Goal: Task Accomplishment & Management: Manage account settings

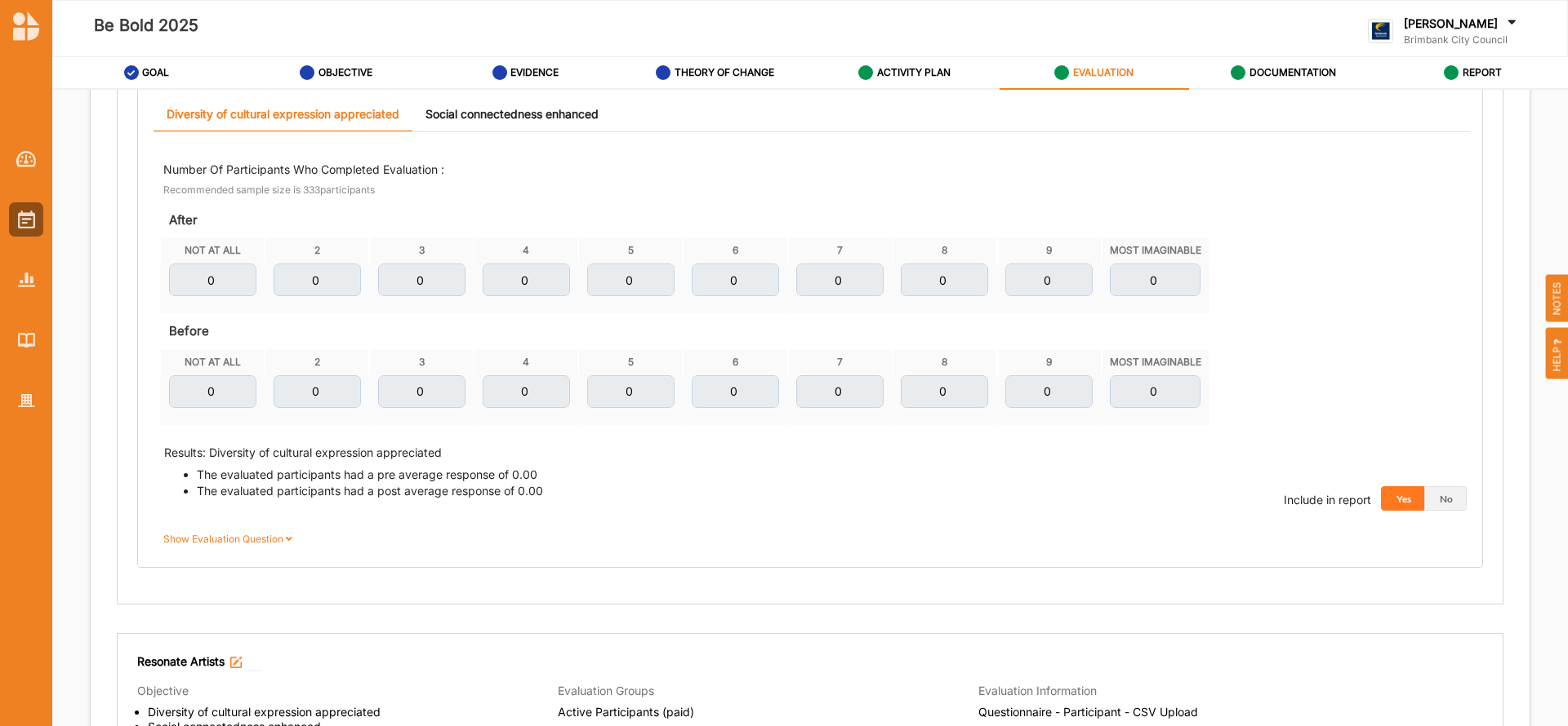
scroll to position [1082, 0]
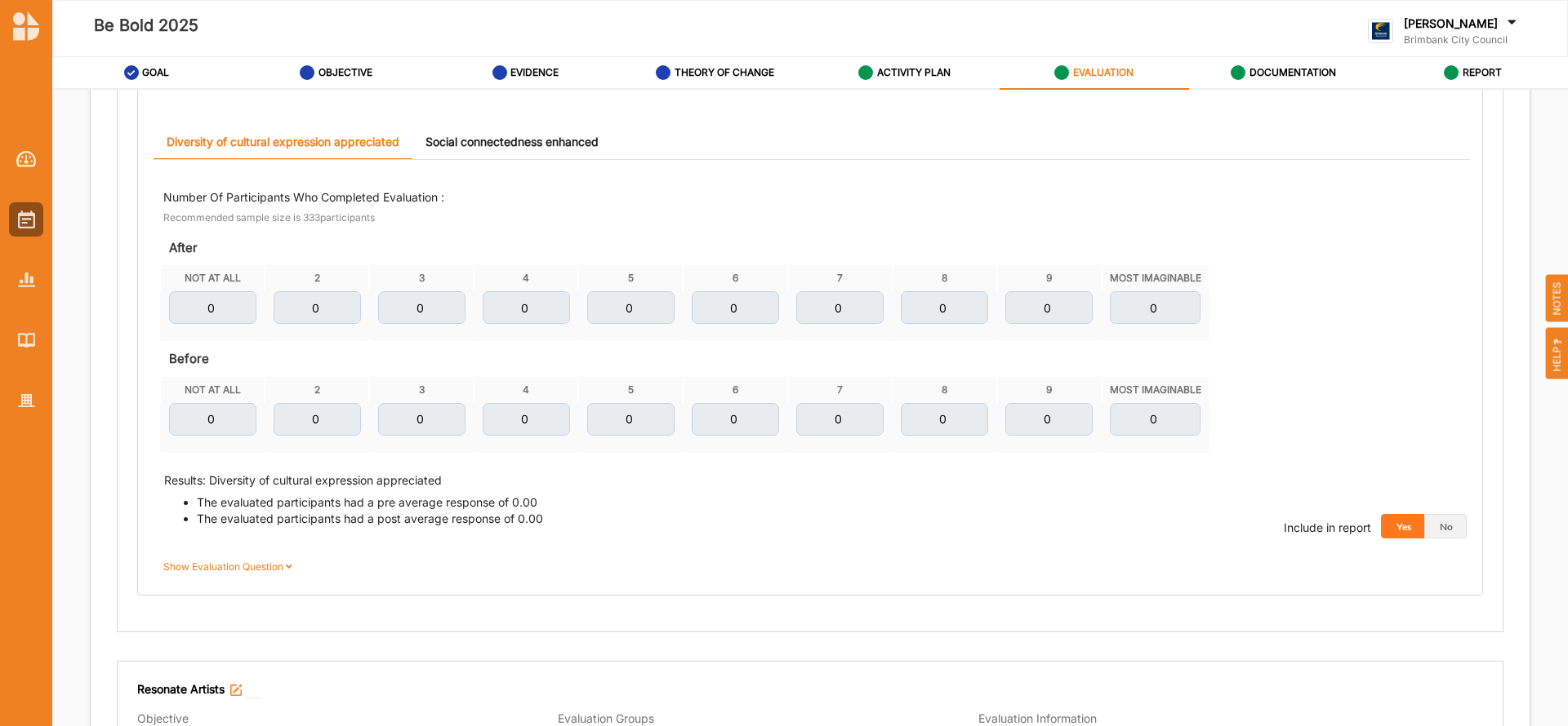
click at [289, 565] on icon at bounding box center [289, 565] width 12 height 10
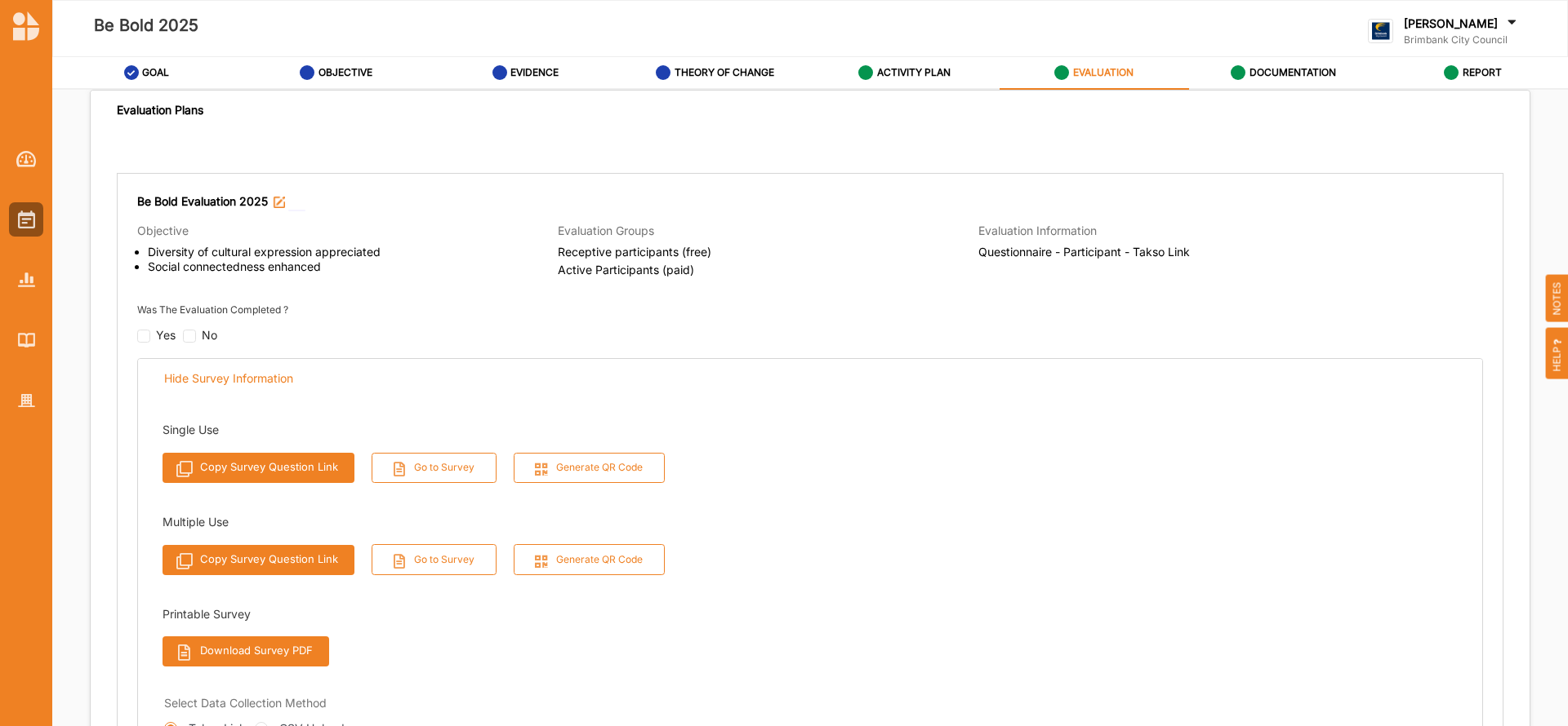
scroll to position [0, 0]
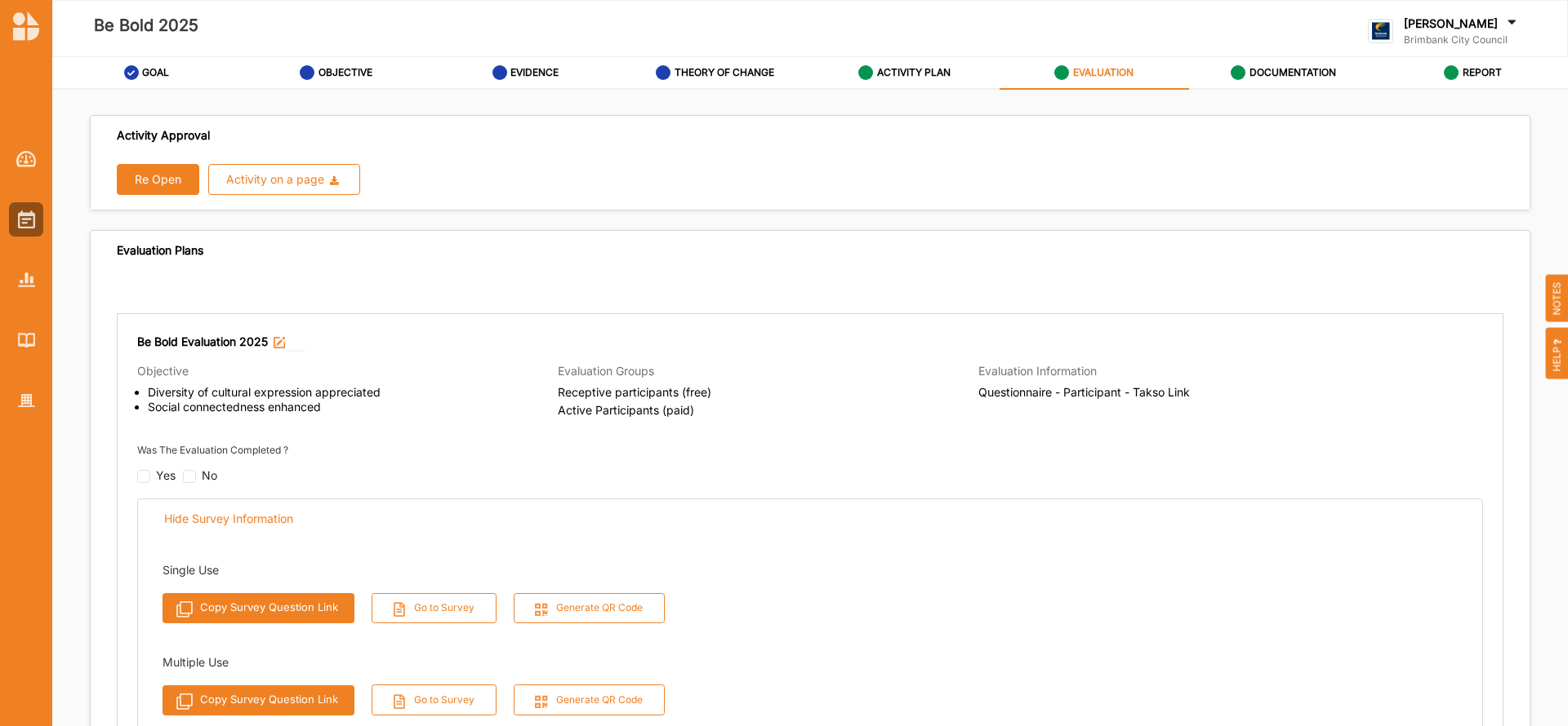
click at [154, 171] on button "Re Open" at bounding box center [158, 179] width 83 height 31
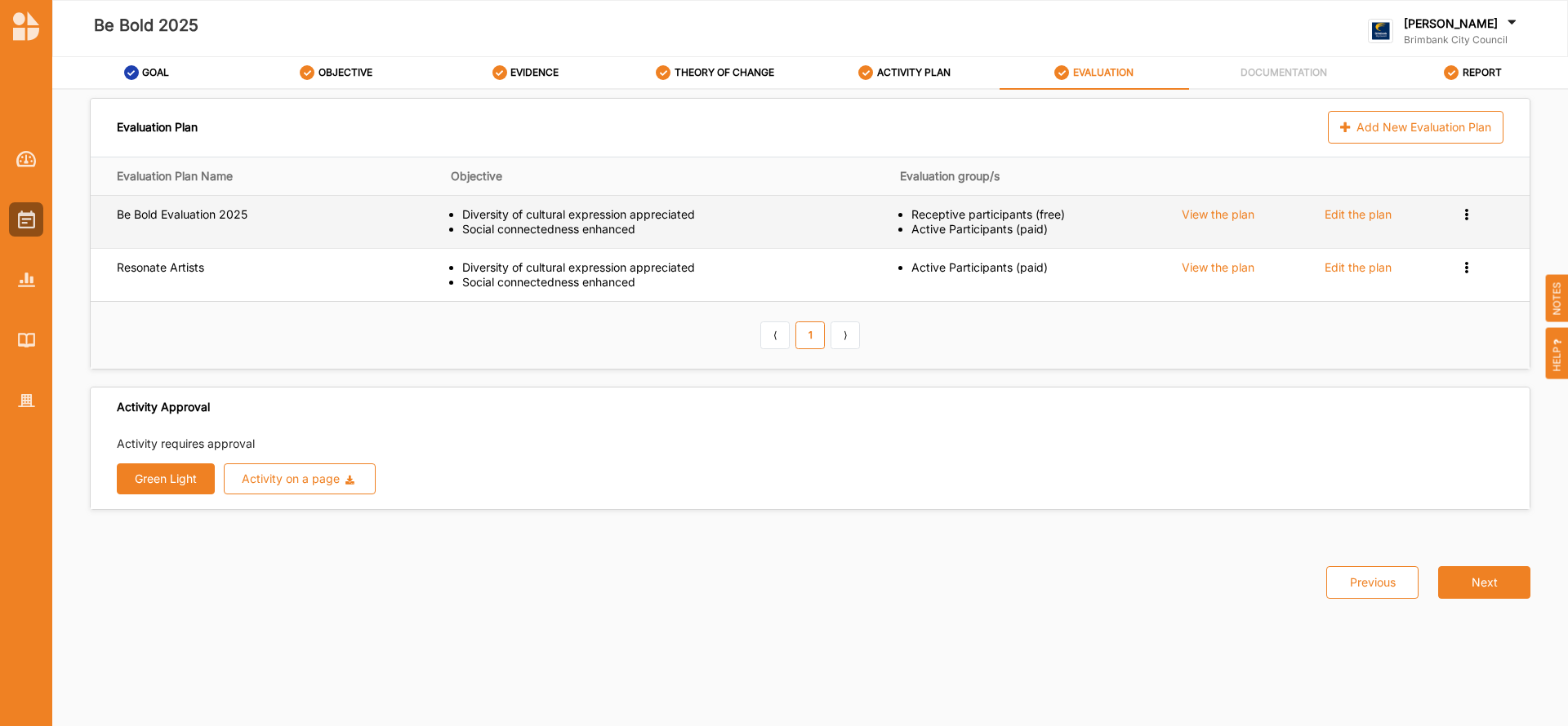
click at [1368, 211] on div "Edit the plan" at bounding box center [1357, 214] width 67 height 14
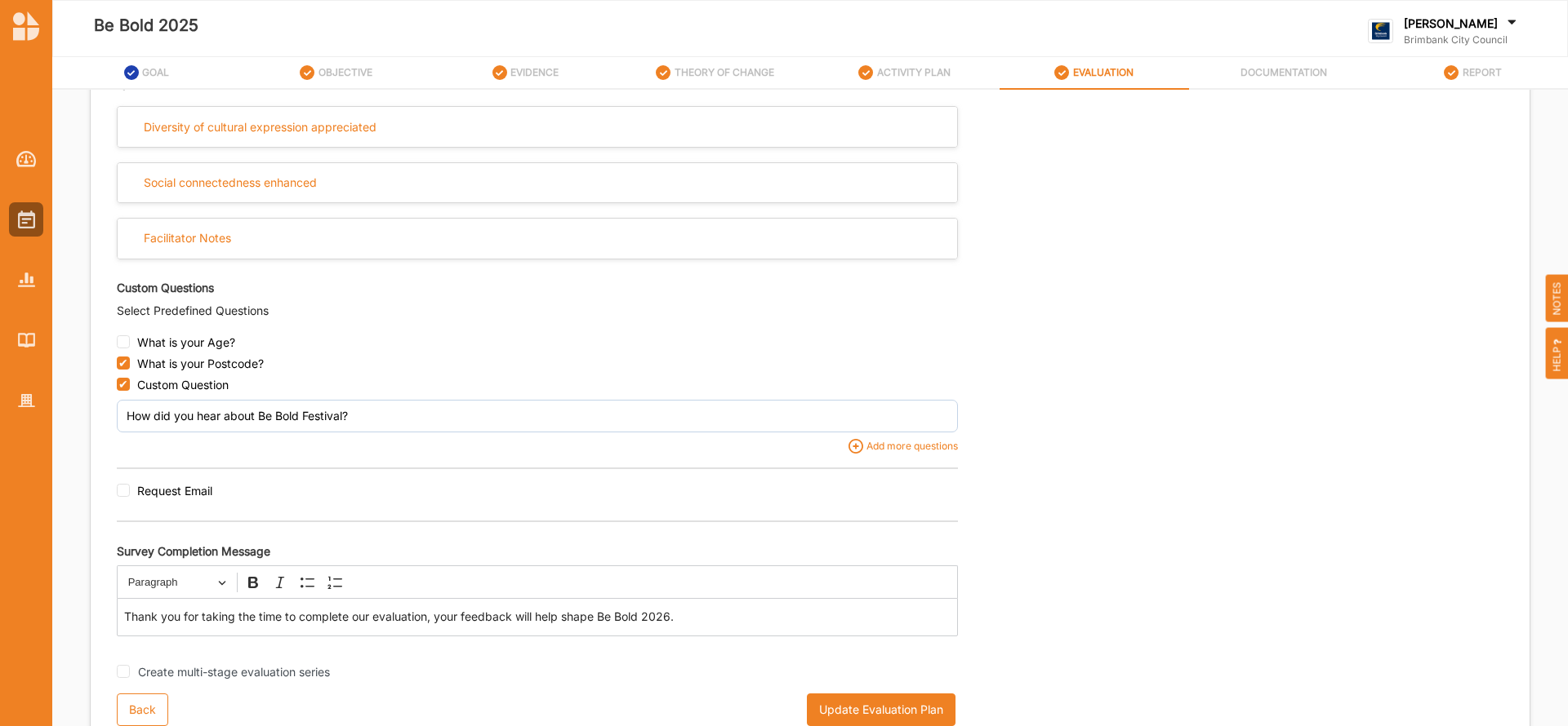
scroll to position [613, 0]
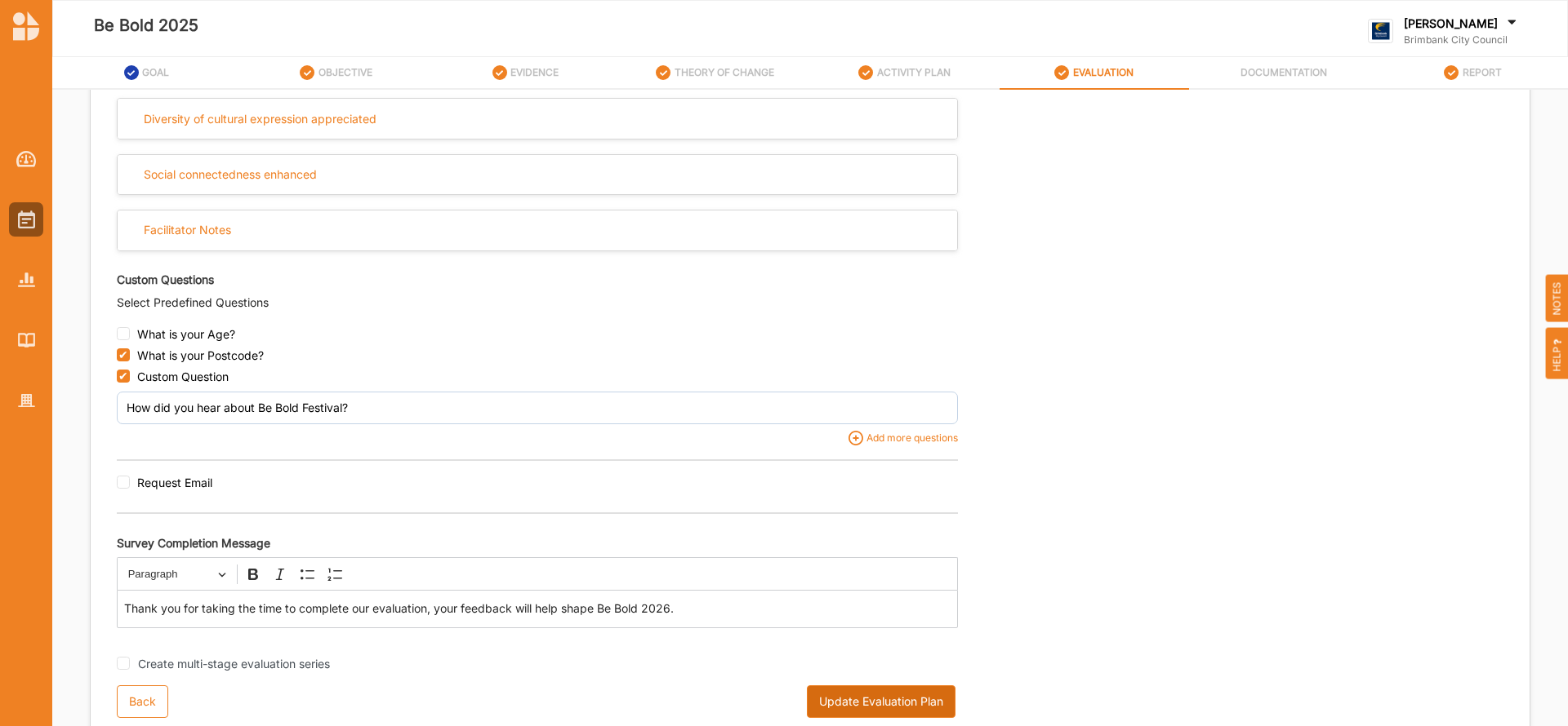
click at [871, 699] on button "Update Evaluation Plan" at bounding box center [881, 701] width 149 height 33
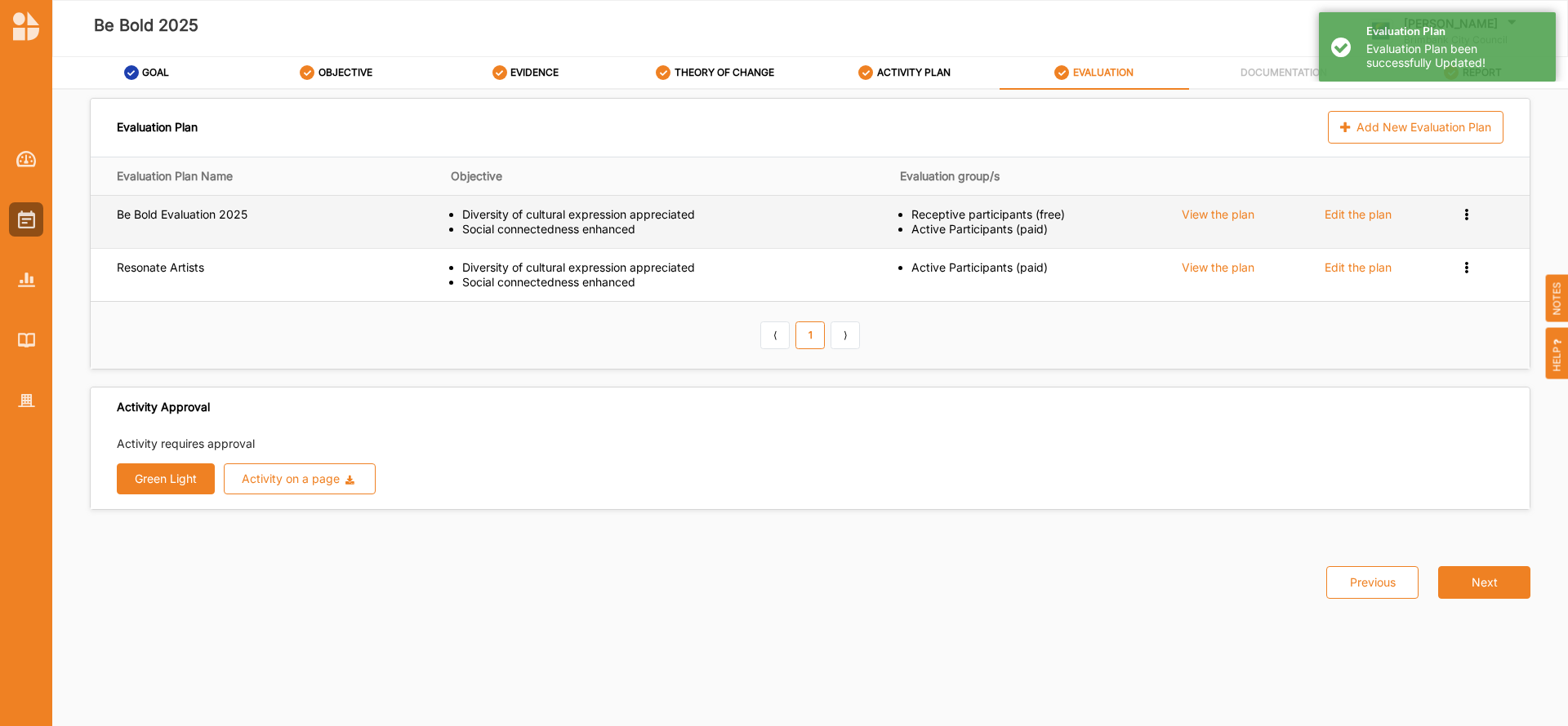
click at [1204, 211] on div "View the plan" at bounding box center [1218, 214] width 73 height 14
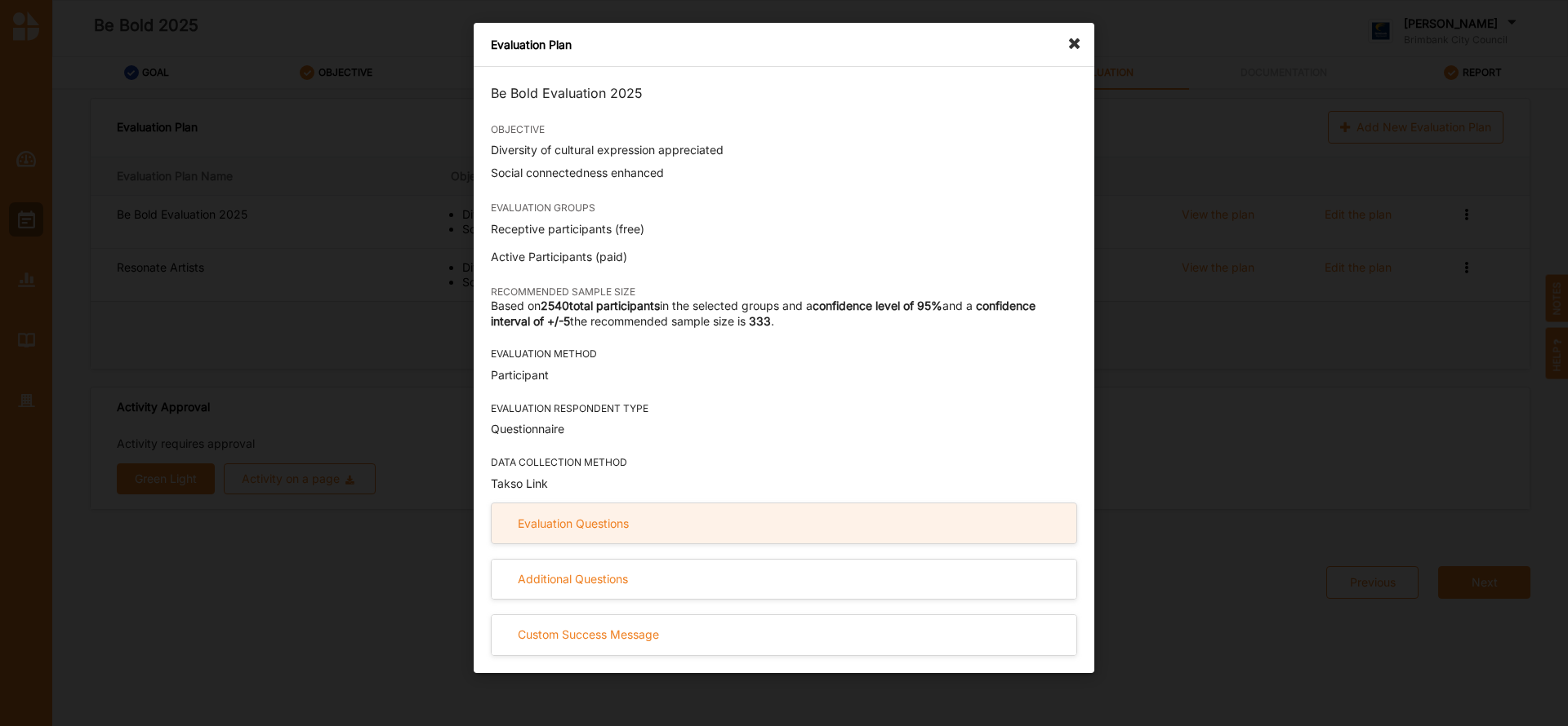
click at [564, 529] on div "Evaluation Questions" at bounding box center [573, 523] width 111 height 14
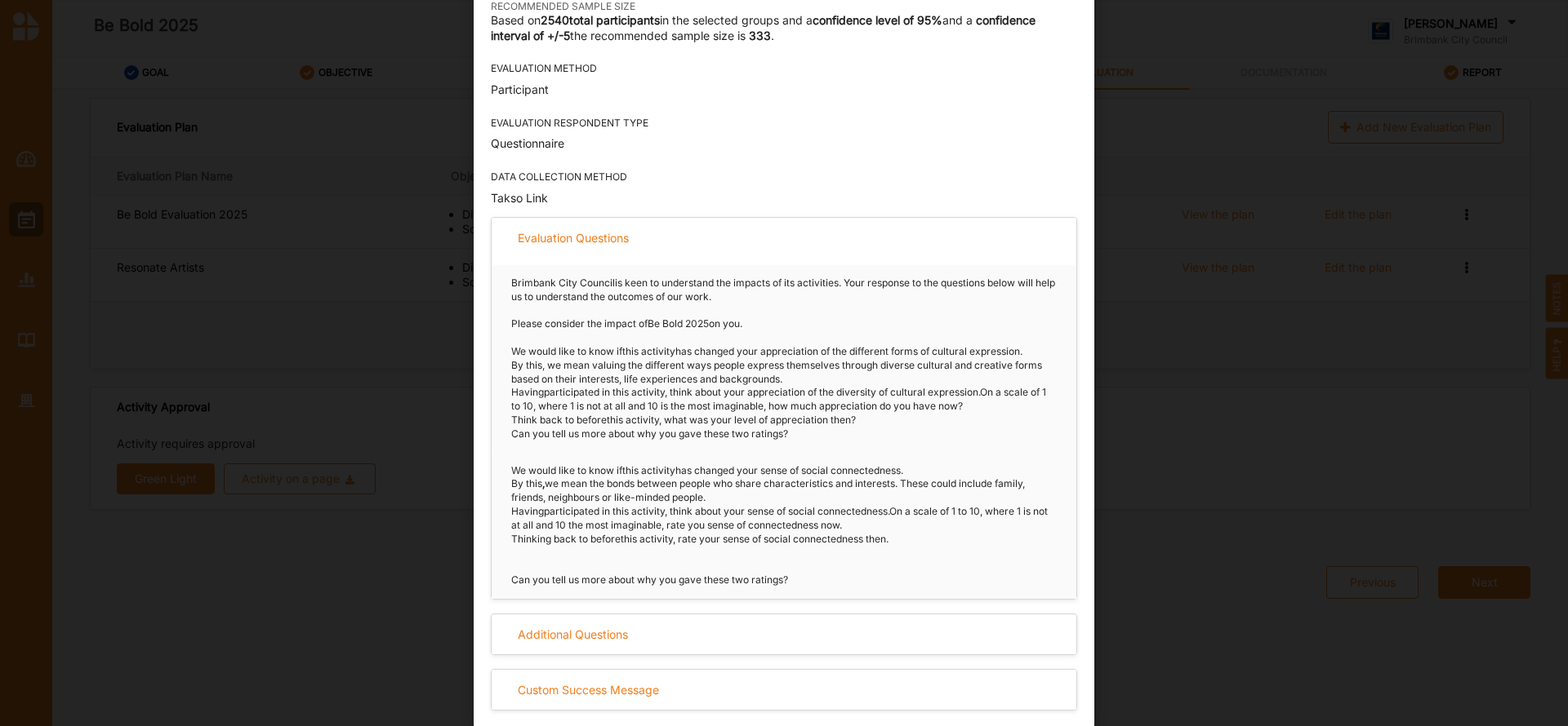
scroll to position [287, 0]
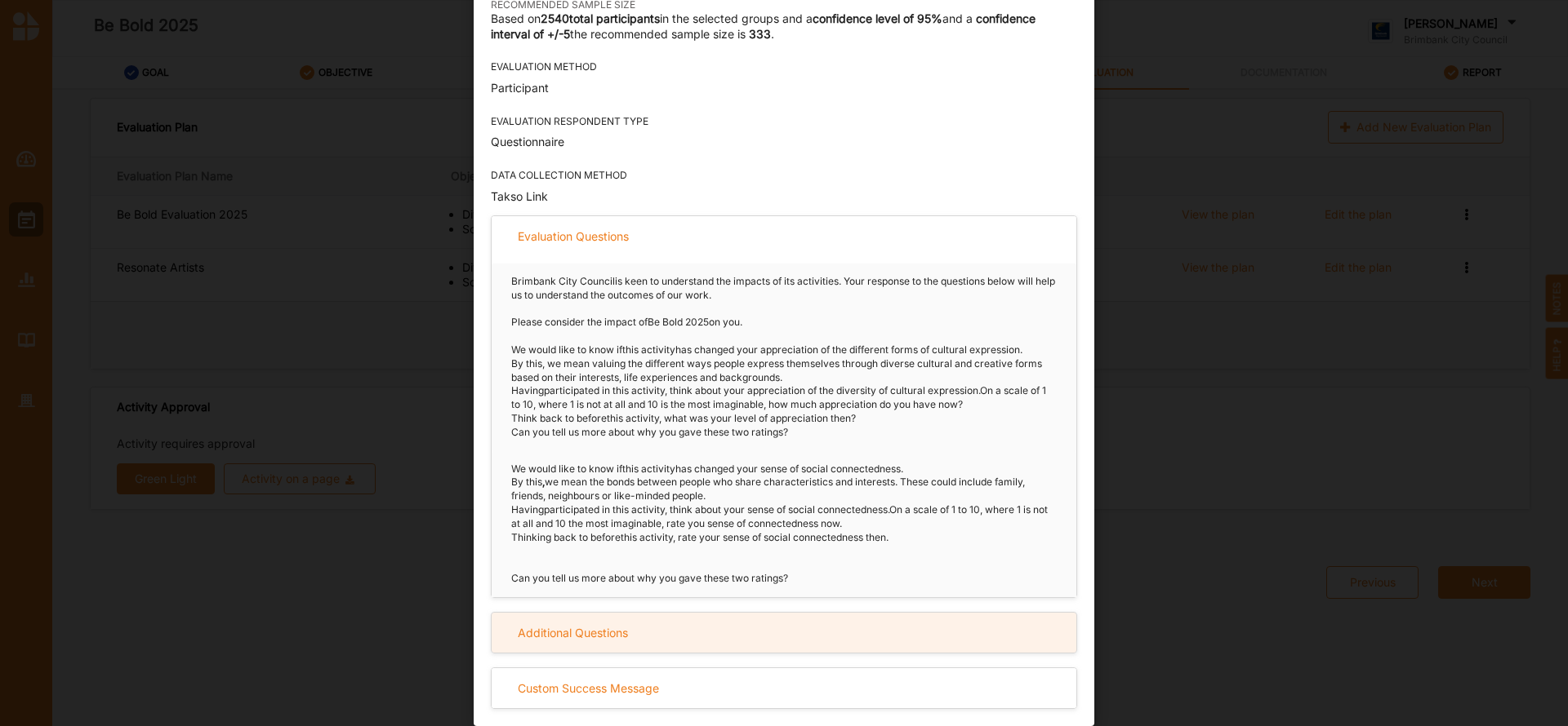
click at [608, 636] on div "Additional Questions" at bounding box center [573, 633] width 110 height 14
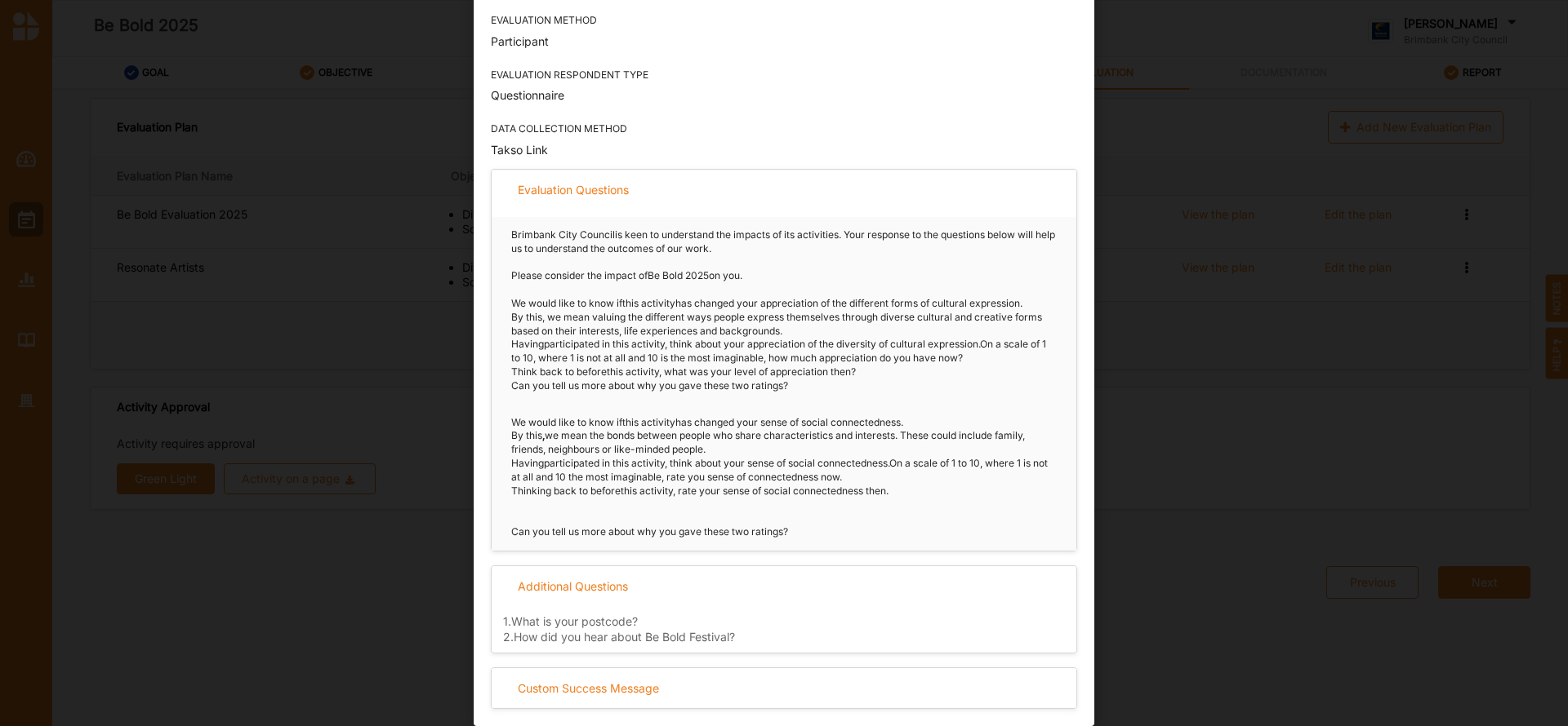
scroll to position [0, 0]
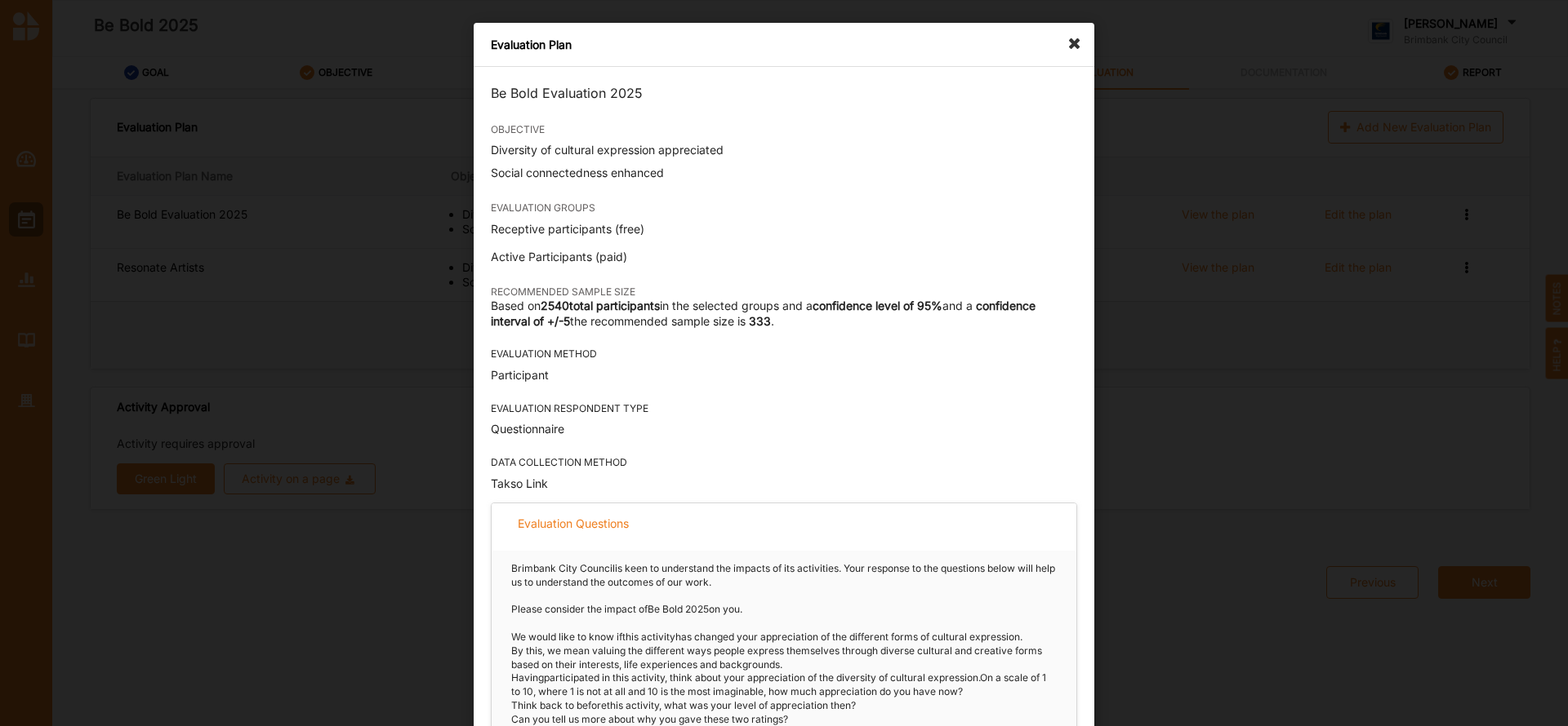
click at [1067, 46] on icon at bounding box center [1078, 35] width 26 height 26
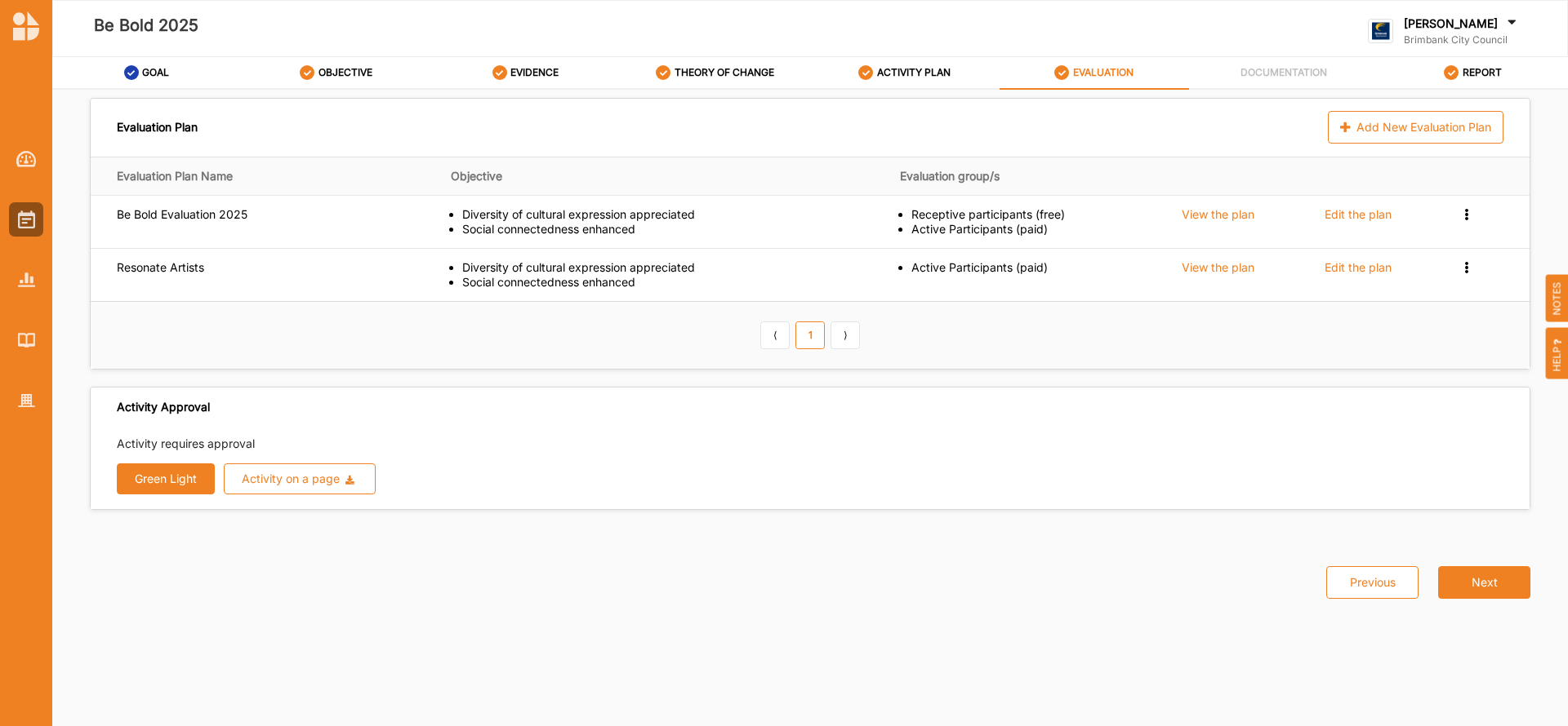
click at [156, 482] on button "Green Light" at bounding box center [166, 478] width 98 height 31
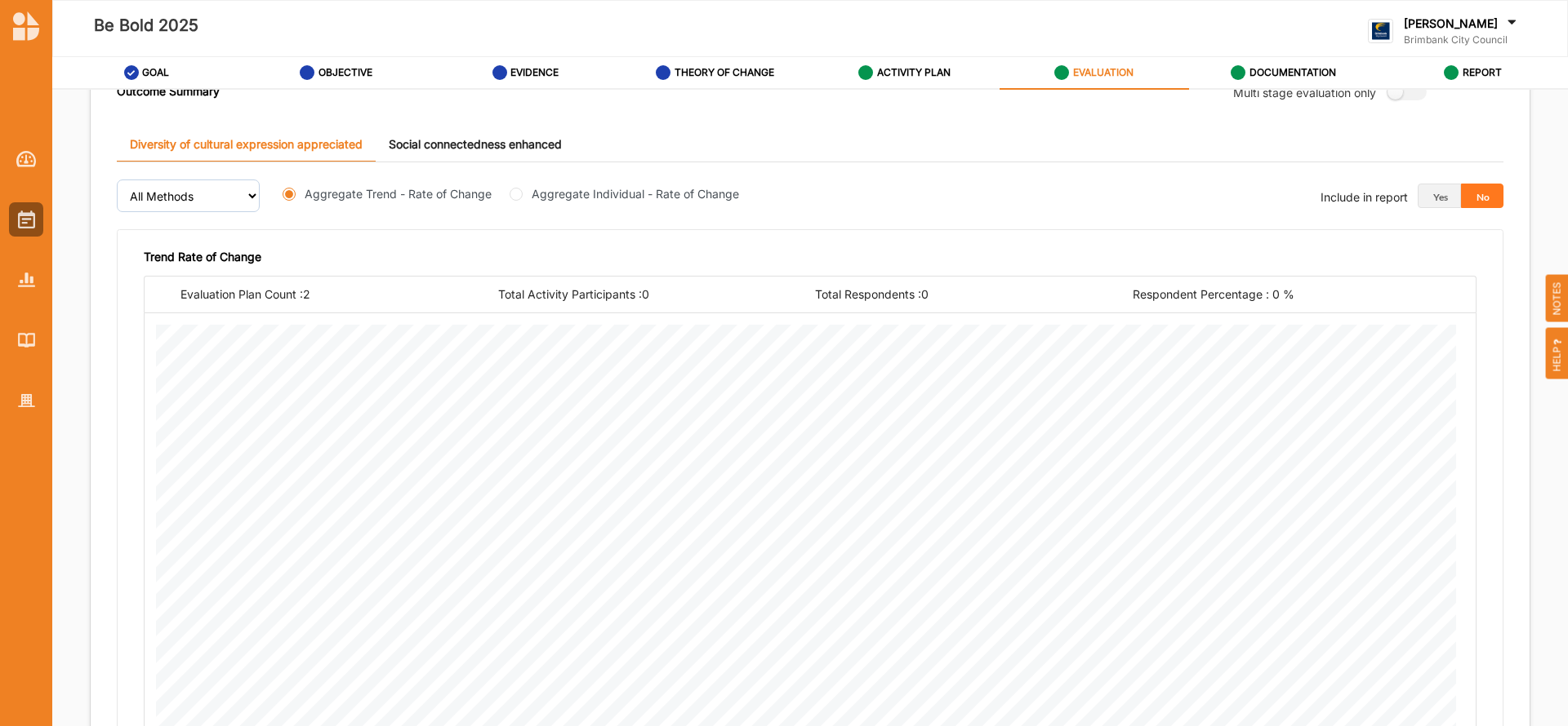
scroll to position [909, 0]
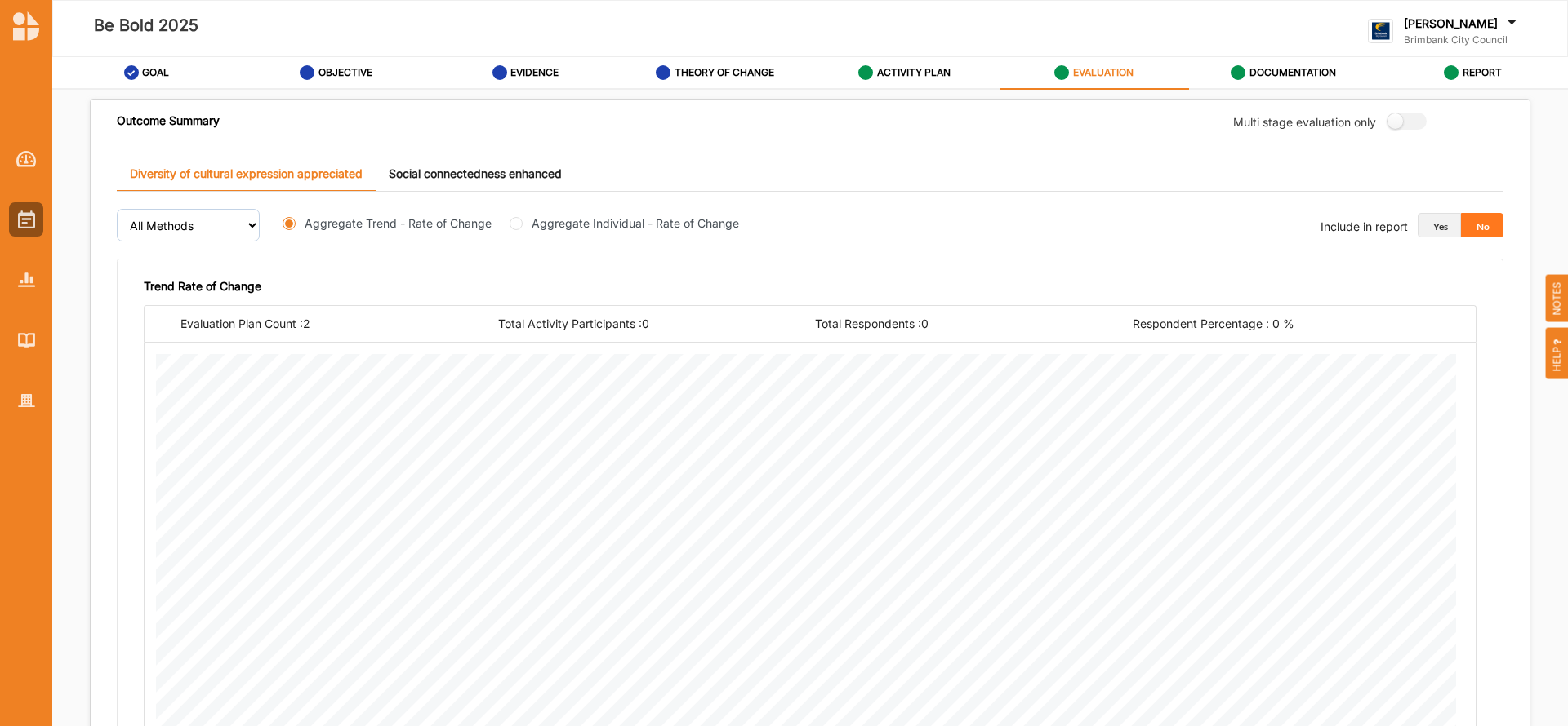
click at [1431, 232] on button "Yes" at bounding box center [1439, 225] width 43 height 25
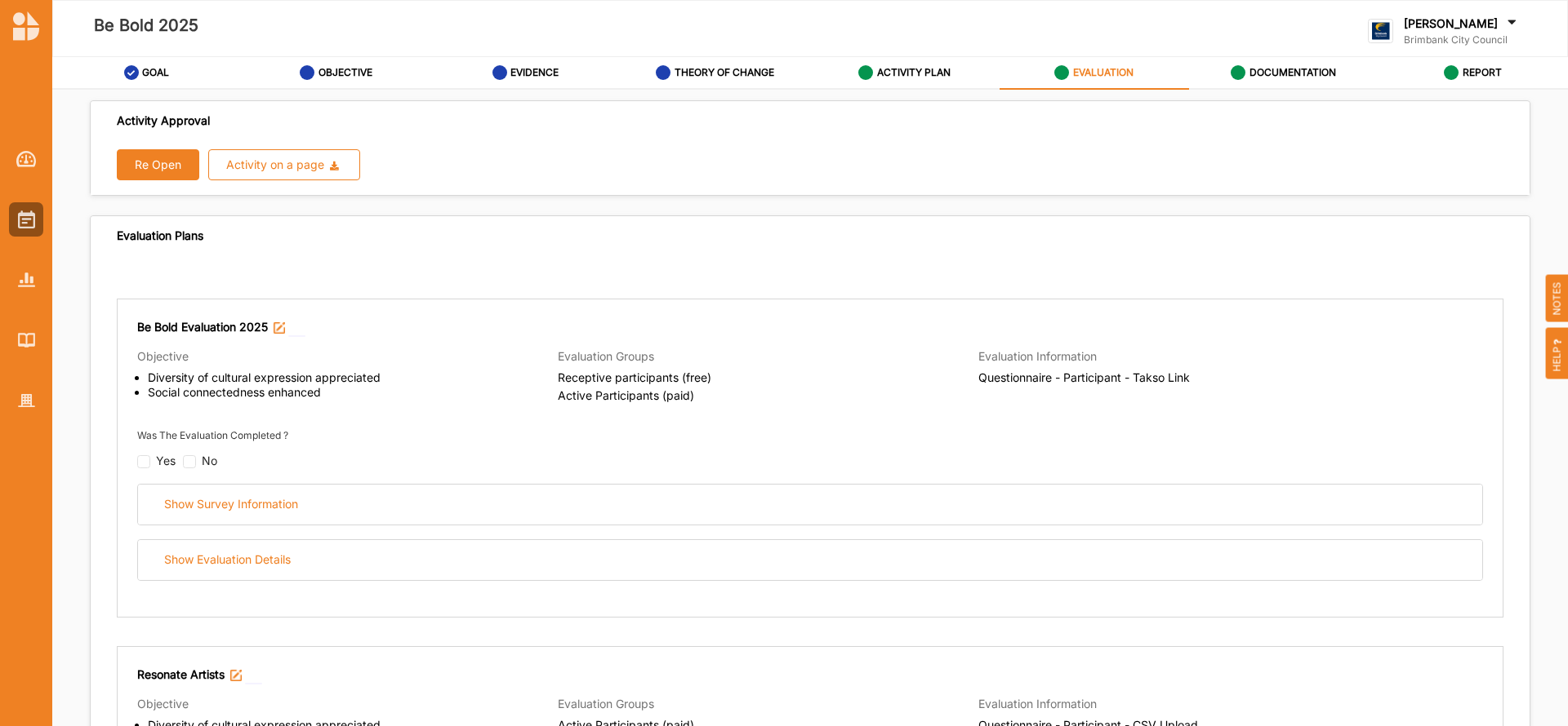
scroll to position [12, 0]
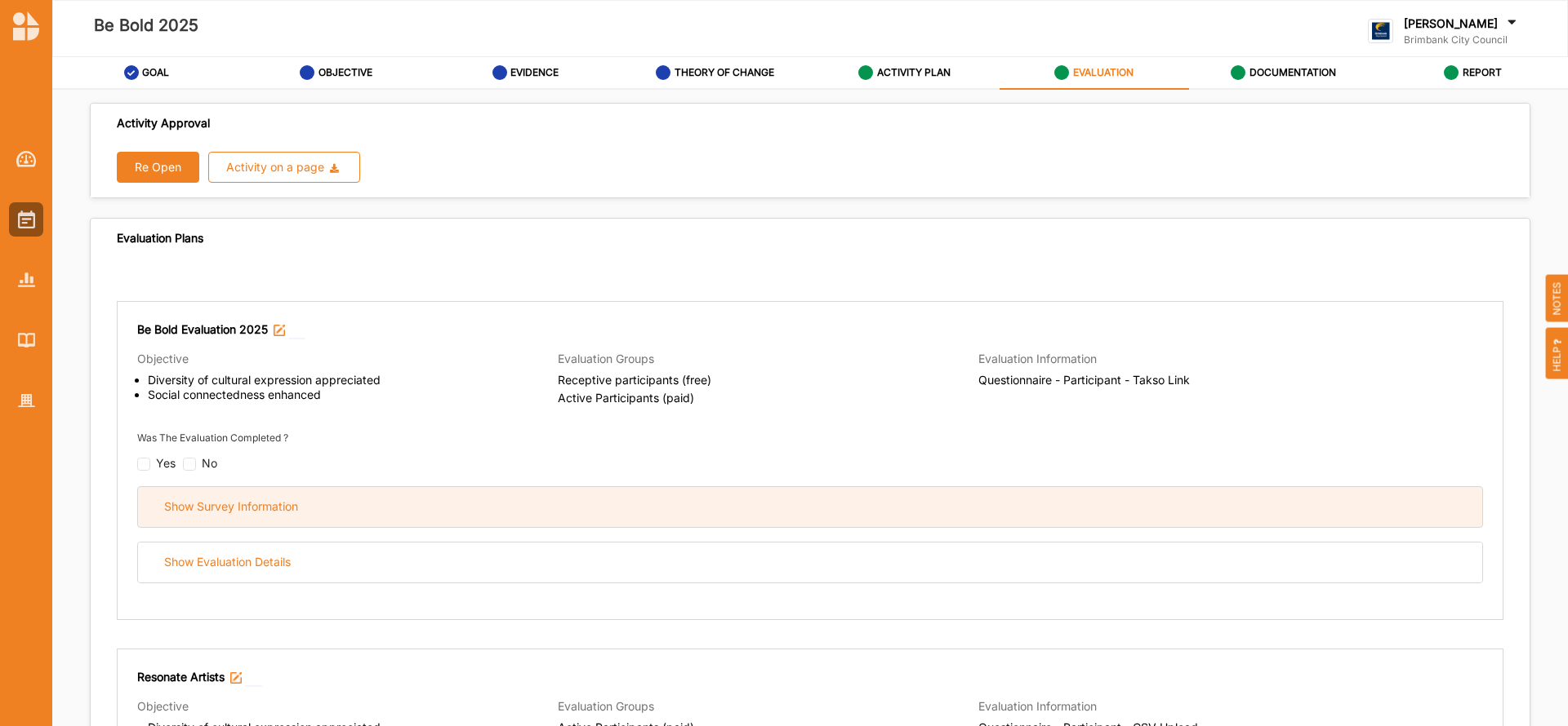
click at [315, 505] on div "Show Survey Information" at bounding box center [809, 506] width 1344 height 40
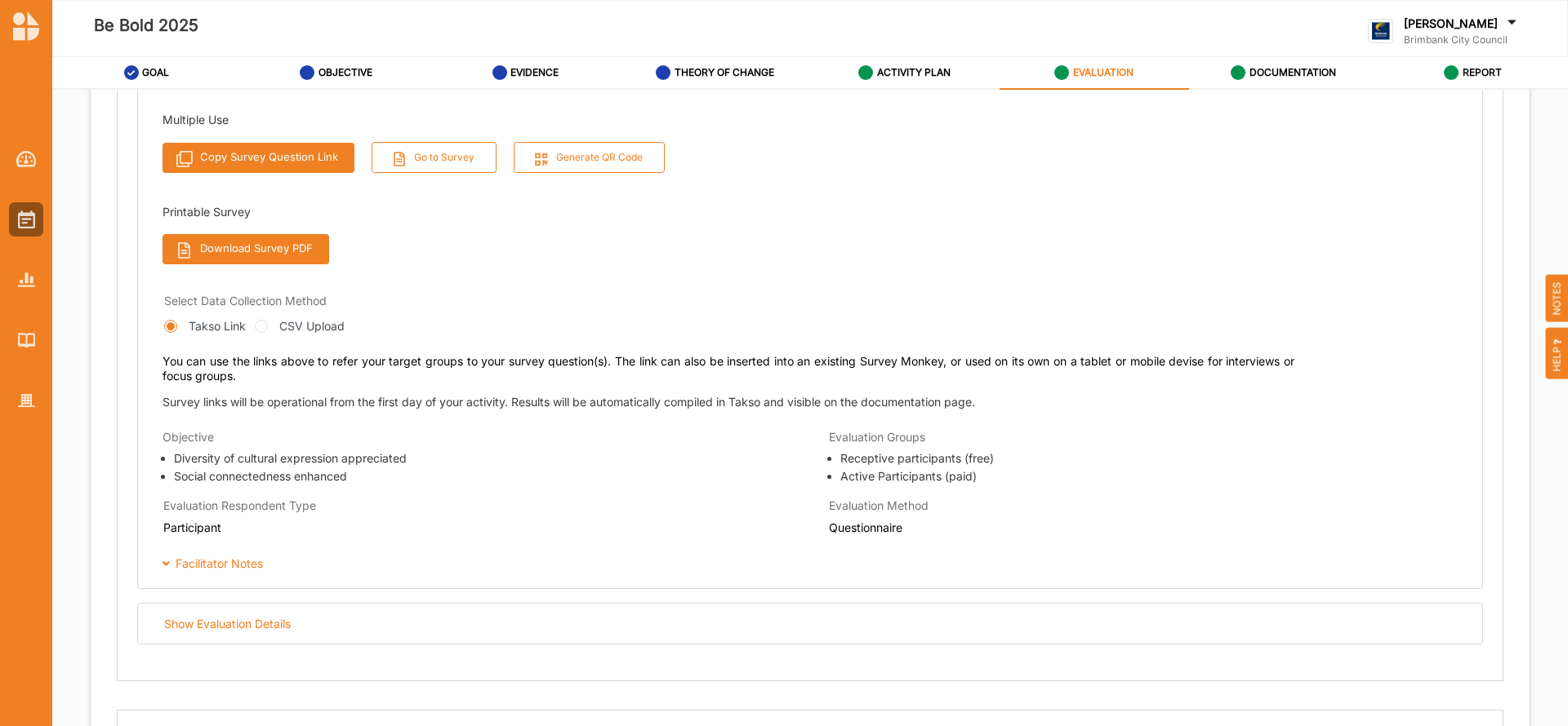
scroll to position [547, 0]
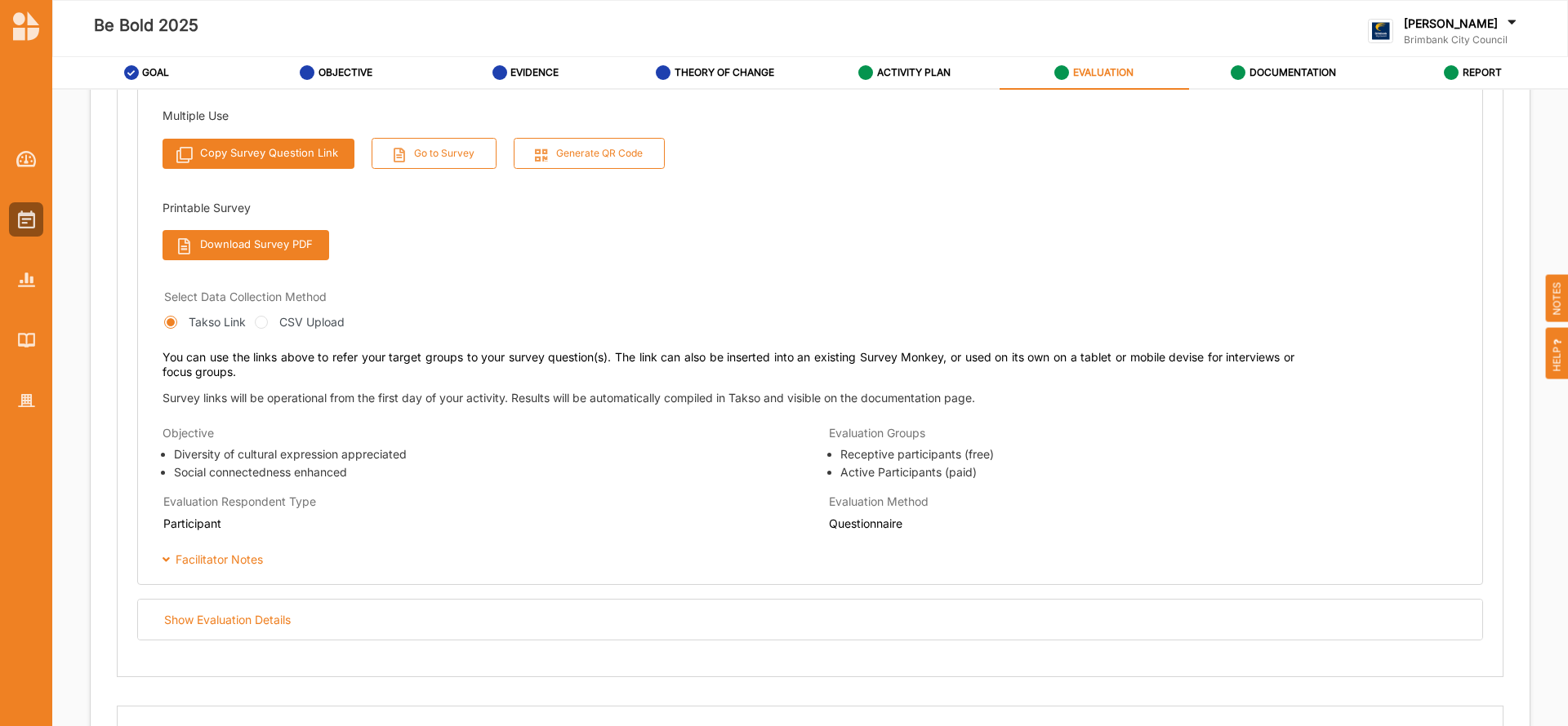
click at [253, 240] on button "Download Survey PDF" at bounding box center [245, 245] width 167 height 30
click at [904, 67] on label "ACTIVITY PLAN" at bounding box center [913, 72] width 74 height 13
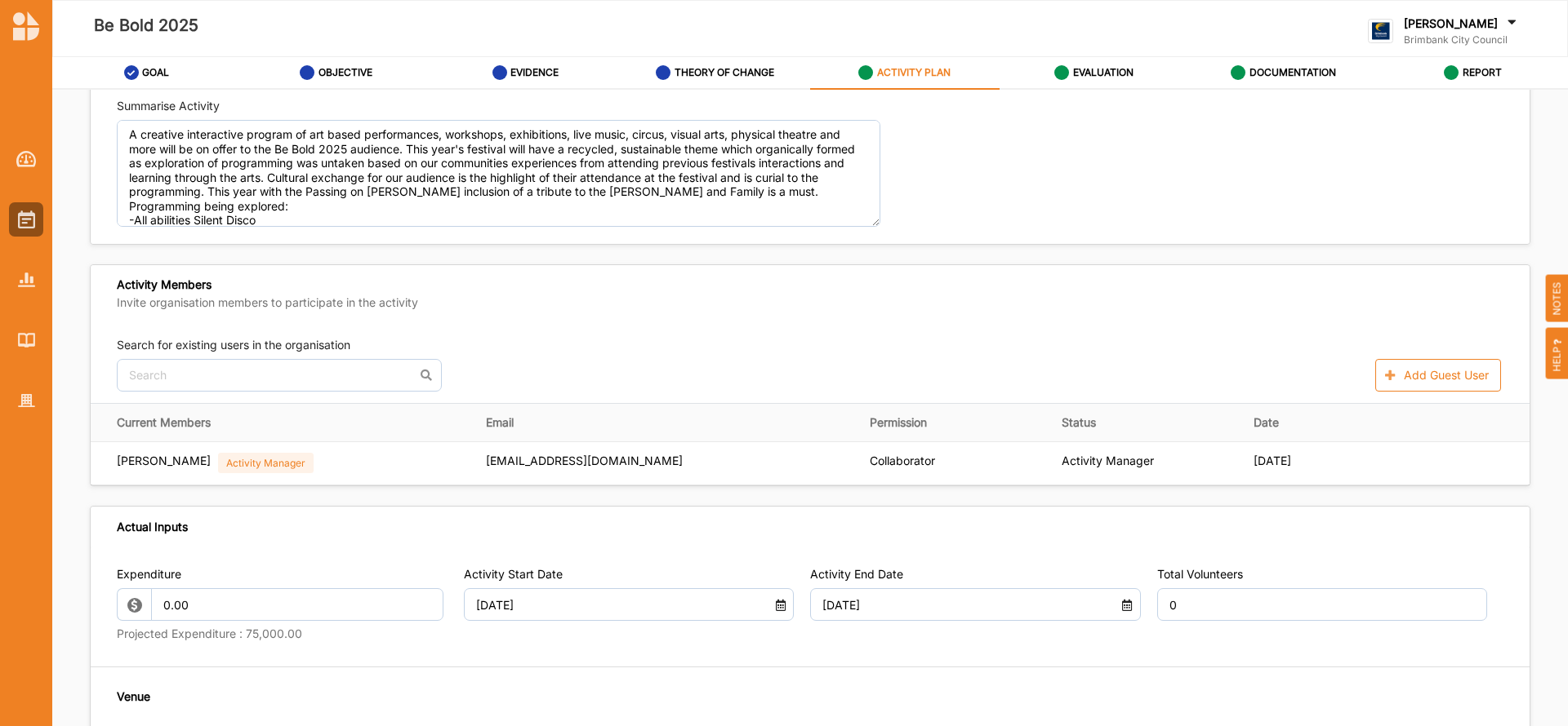
scroll to position [411, 0]
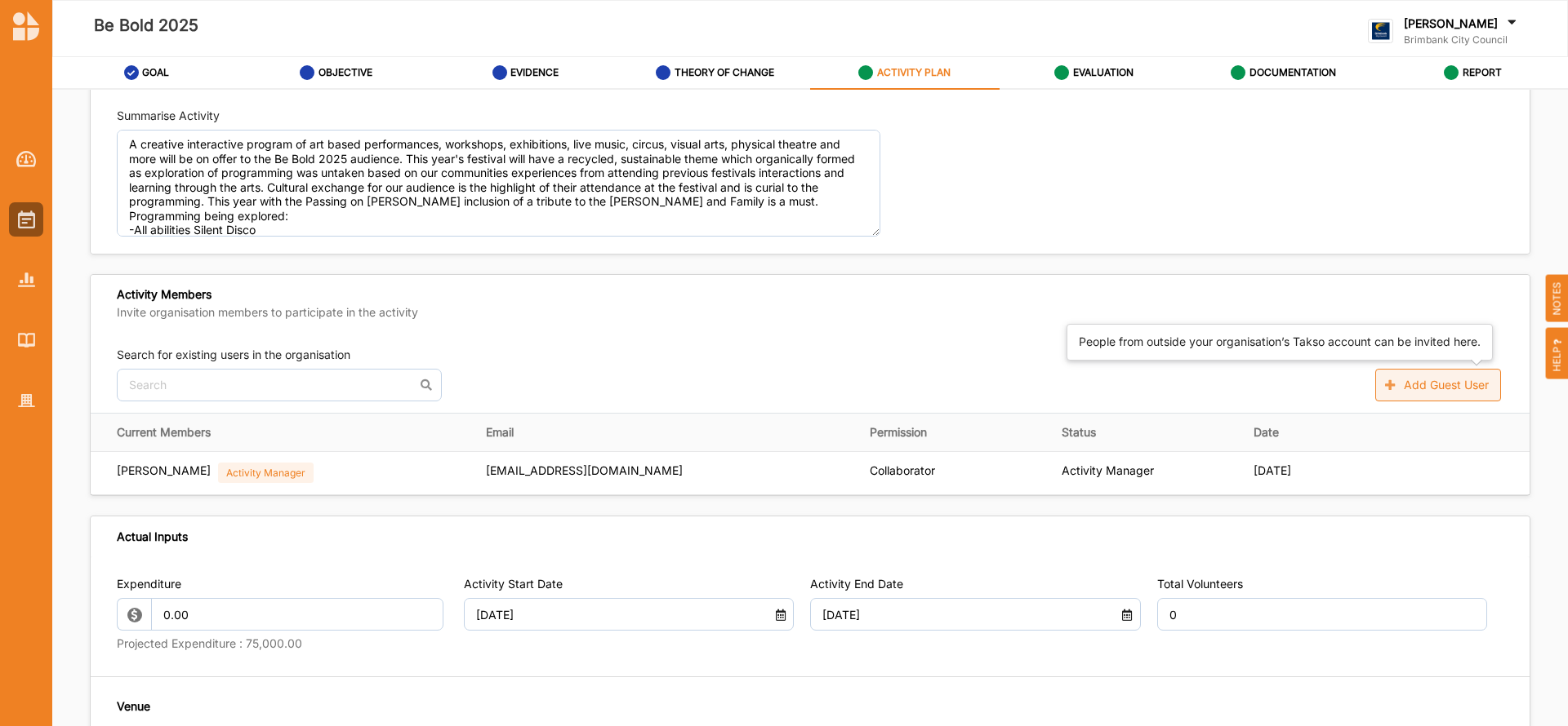
click at [1401, 383] on button "Add Guest User" at bounding box center [1438, 385] width 126 height 33
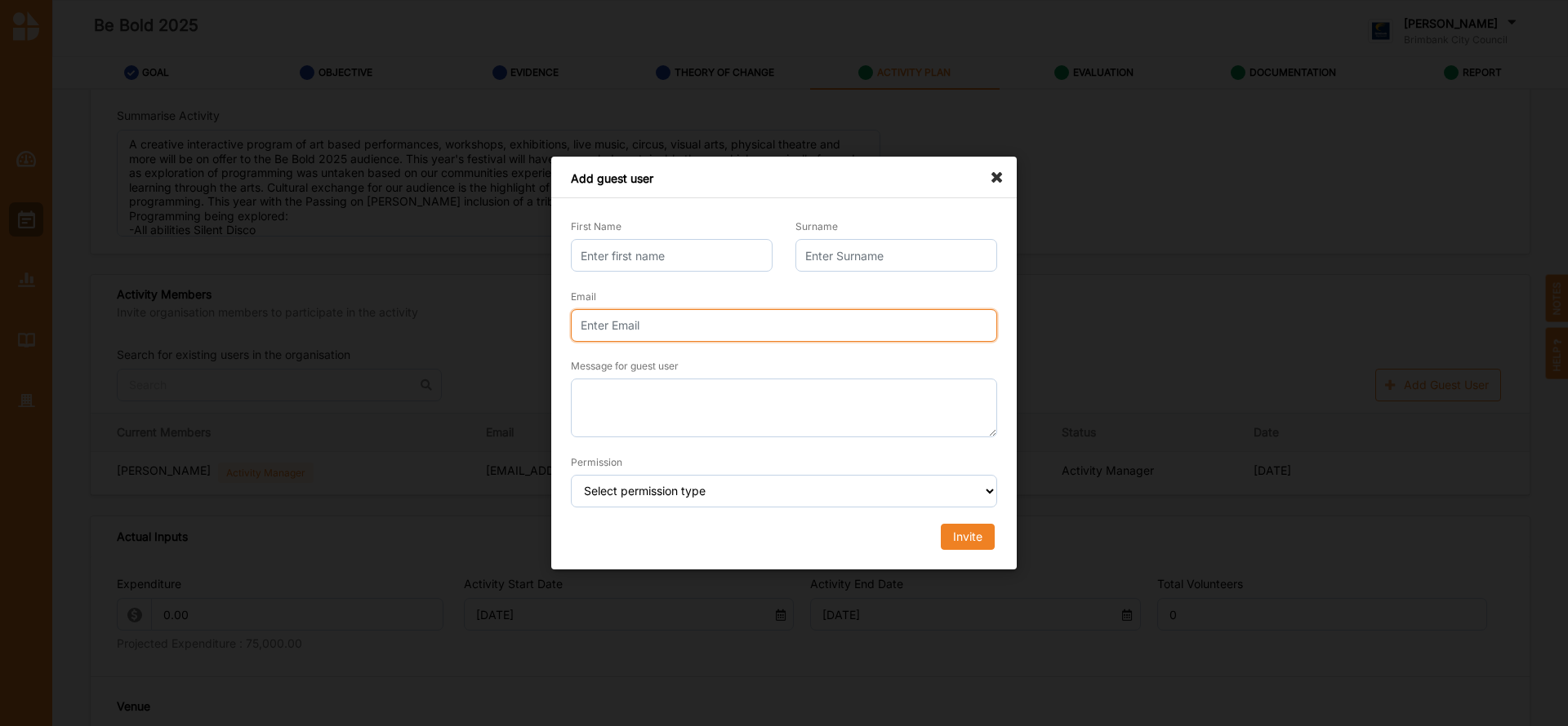
click at [609, 325] on input "Email" at bounding box center [784, 325] width 426 height 33
type input "r"
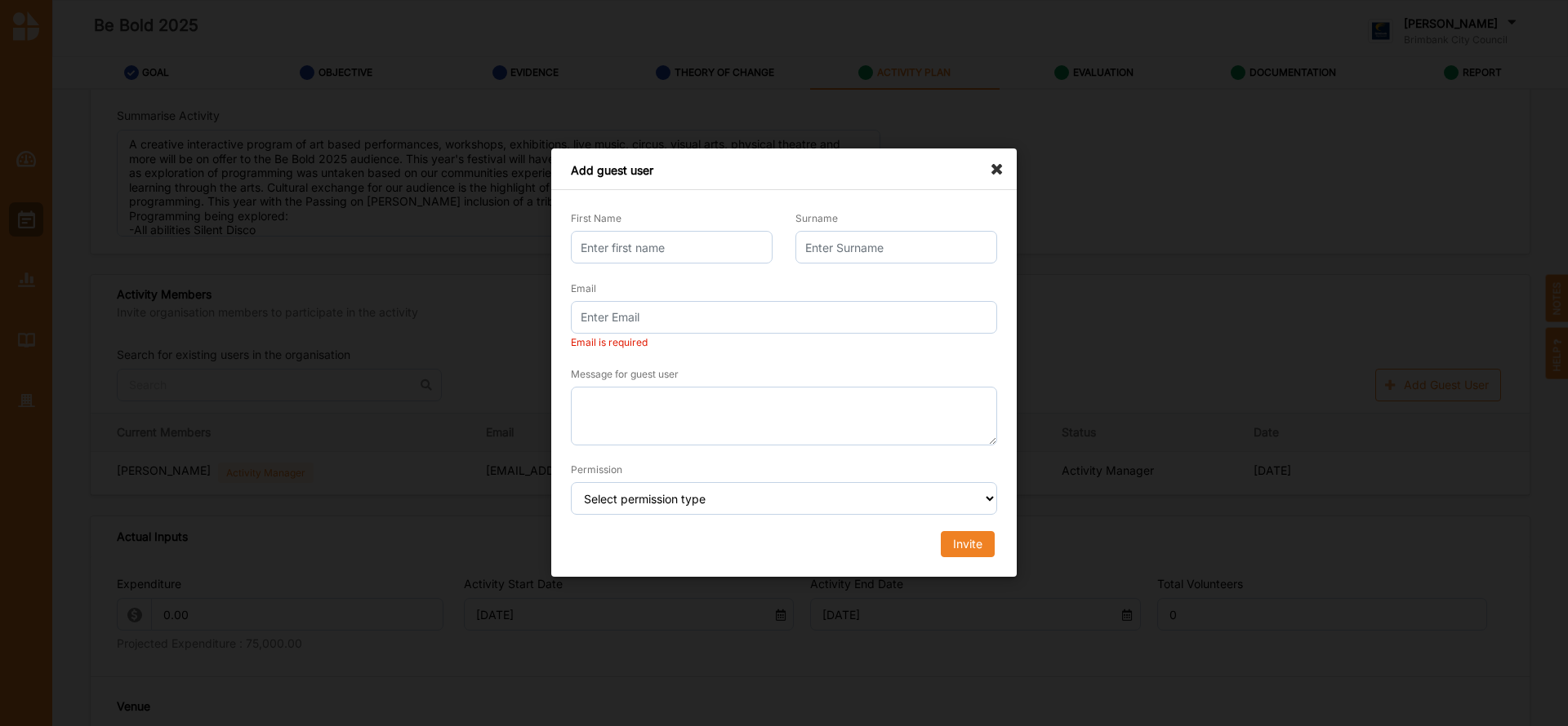
click at [995, 177] on div "Add guest user First Name Surname Email Email is required Message for guest use…" at bounding box center [784, 363] width 465 height 429
click at [990, 173] on icon at bounding box center [1001, 161] width 26 height 26
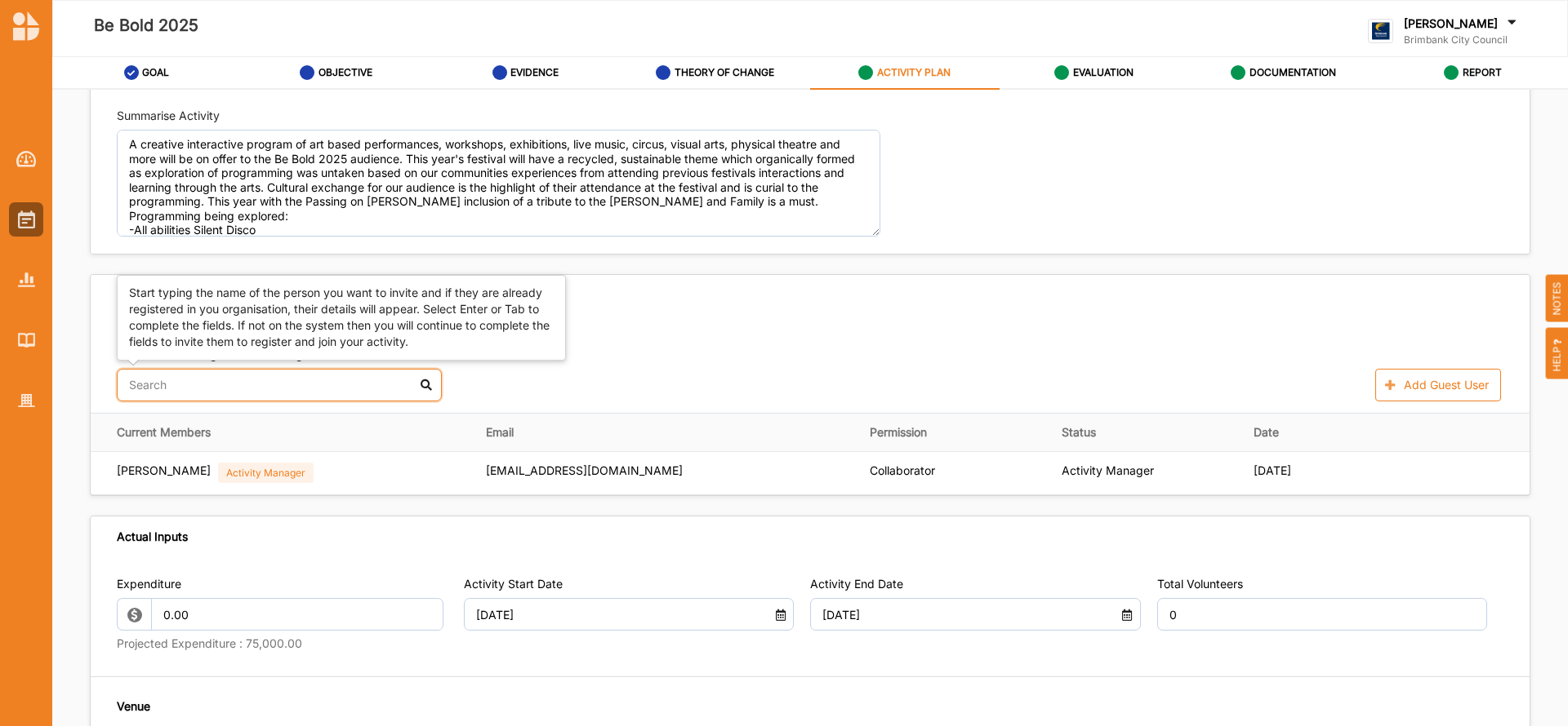
click at [244, 390] on input "text" at bounding box center [279, 385] width 325 height 33
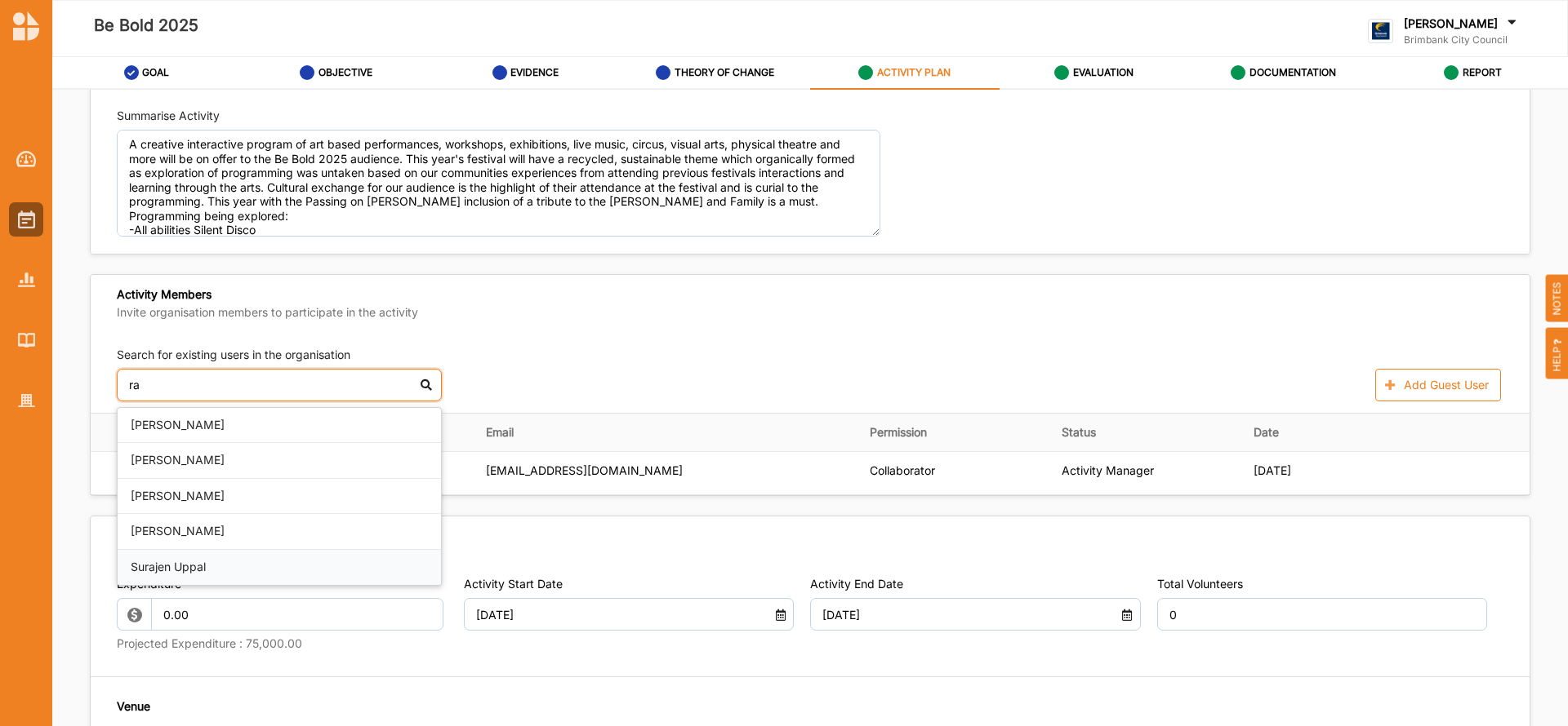
click at [191, 569] on div "Surajen Uppal" at bounding box center [279, 568] width 323 height 35
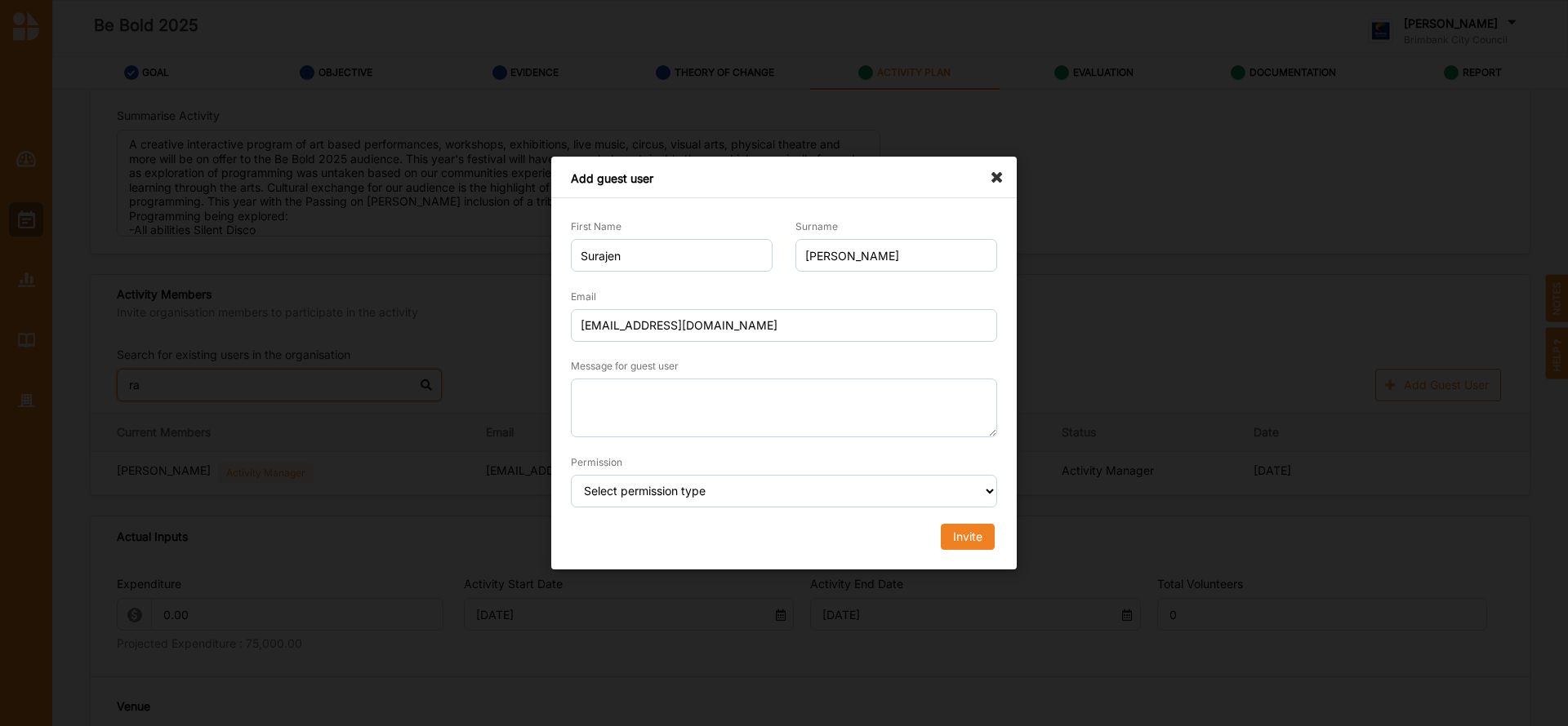
type input "ra"
click at [987, 489] on select "Select permission type Collaborator Documentor Report Only Custom" at bounding box center [784, 491] width 426 height 33
select select "collaborator"
click at [571, 475] on select "Select permission type Collaborator Documentor Report Only Custom" at bounding box center [784, 491] width 426 height 33
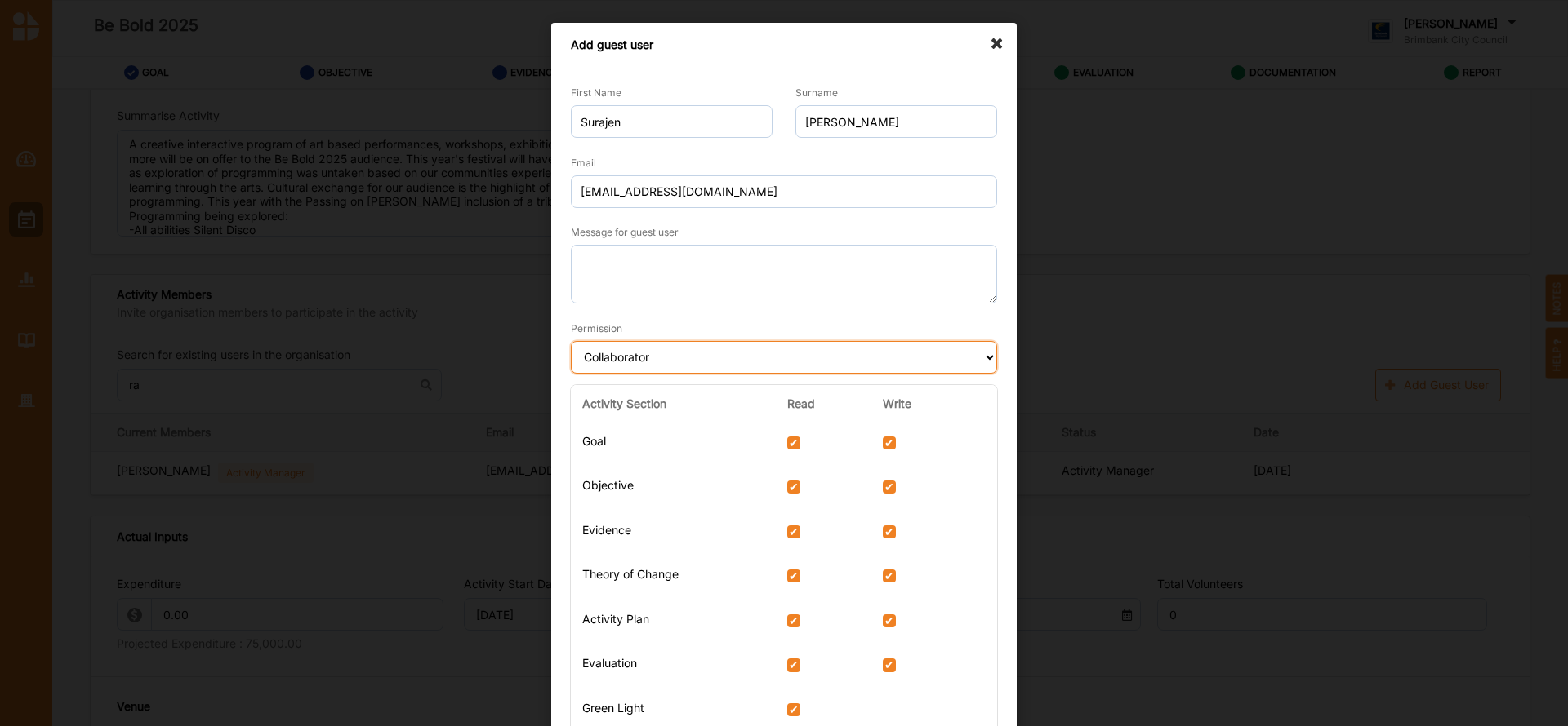
scroll to position [200, 0]
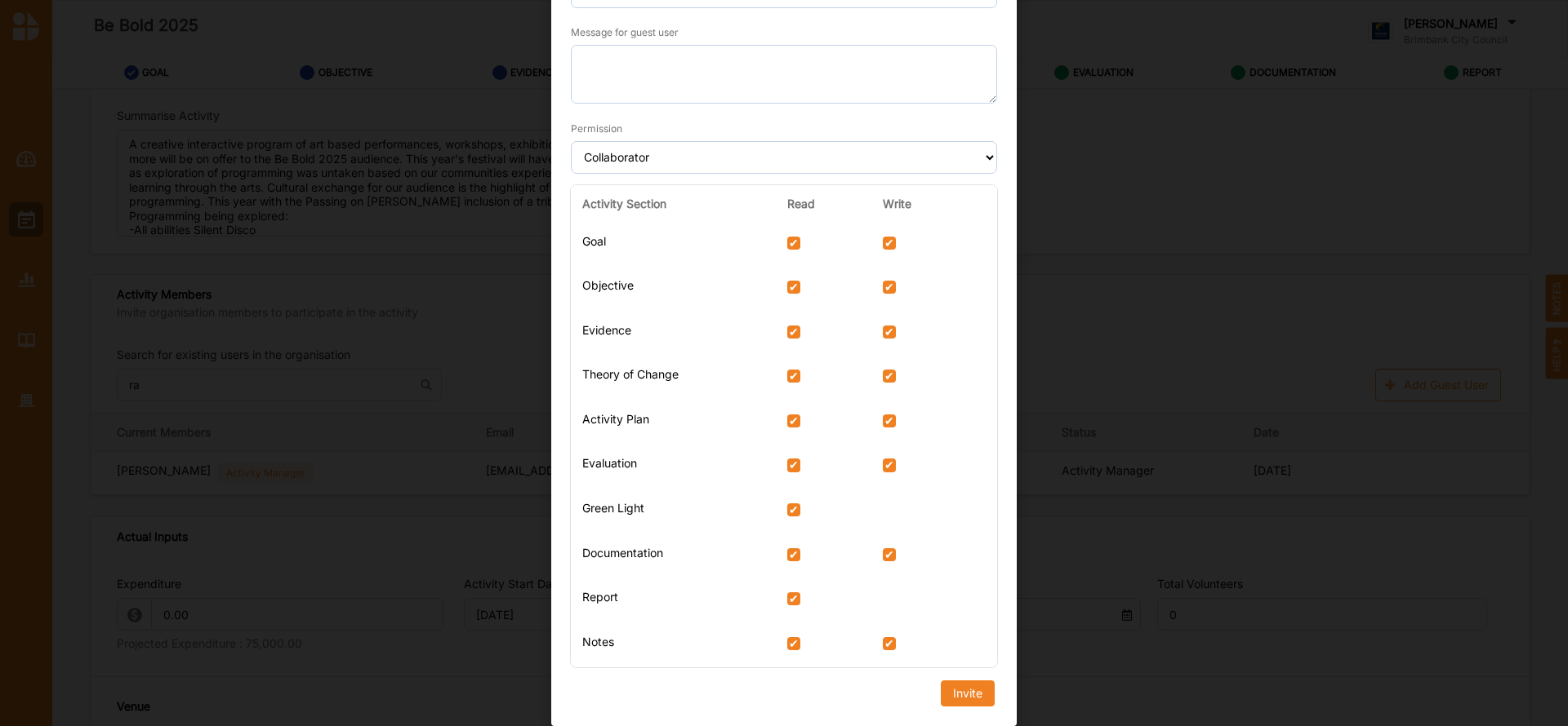
click at [952, 691] on div "Activity Section Read Write Goal Objective Evidence Theory of Change Activity P…" at bounding box center [783, 435] width 449 height 514
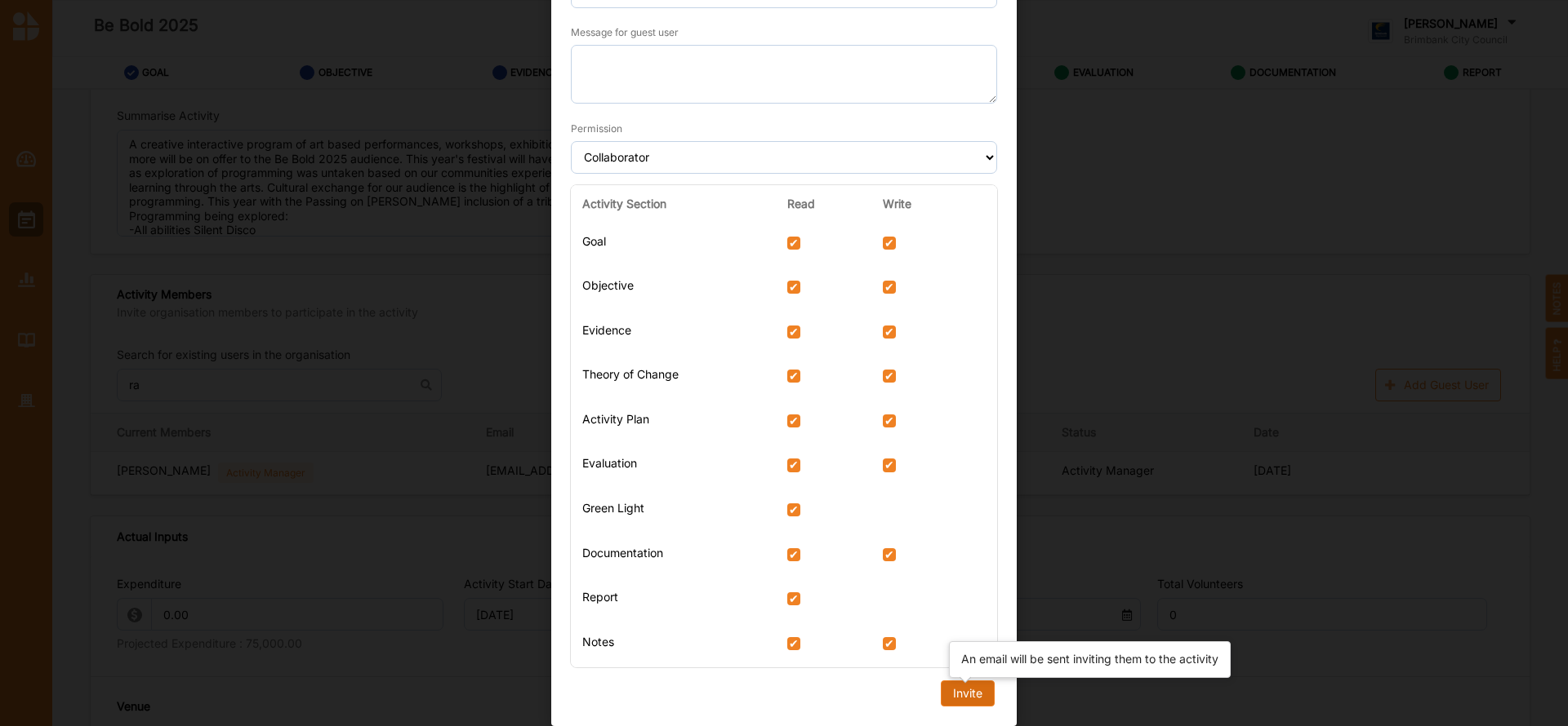
click at [972, 696] on div "Invite" at bounding box center [968, 693] width 30 height 14
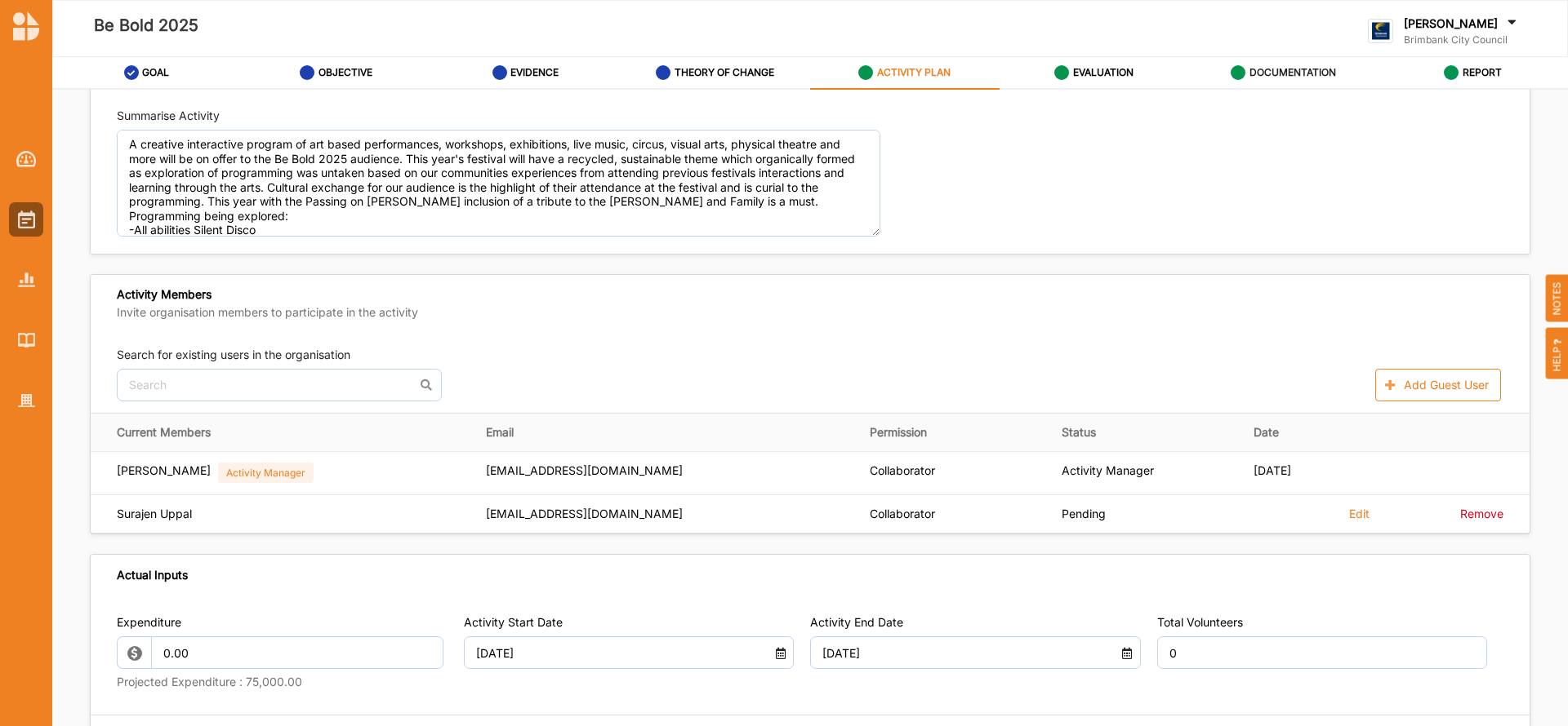
click at [1309, 74] on label "DOCUMENTATION" at bounding box center [1292, 72] width 86 height 13
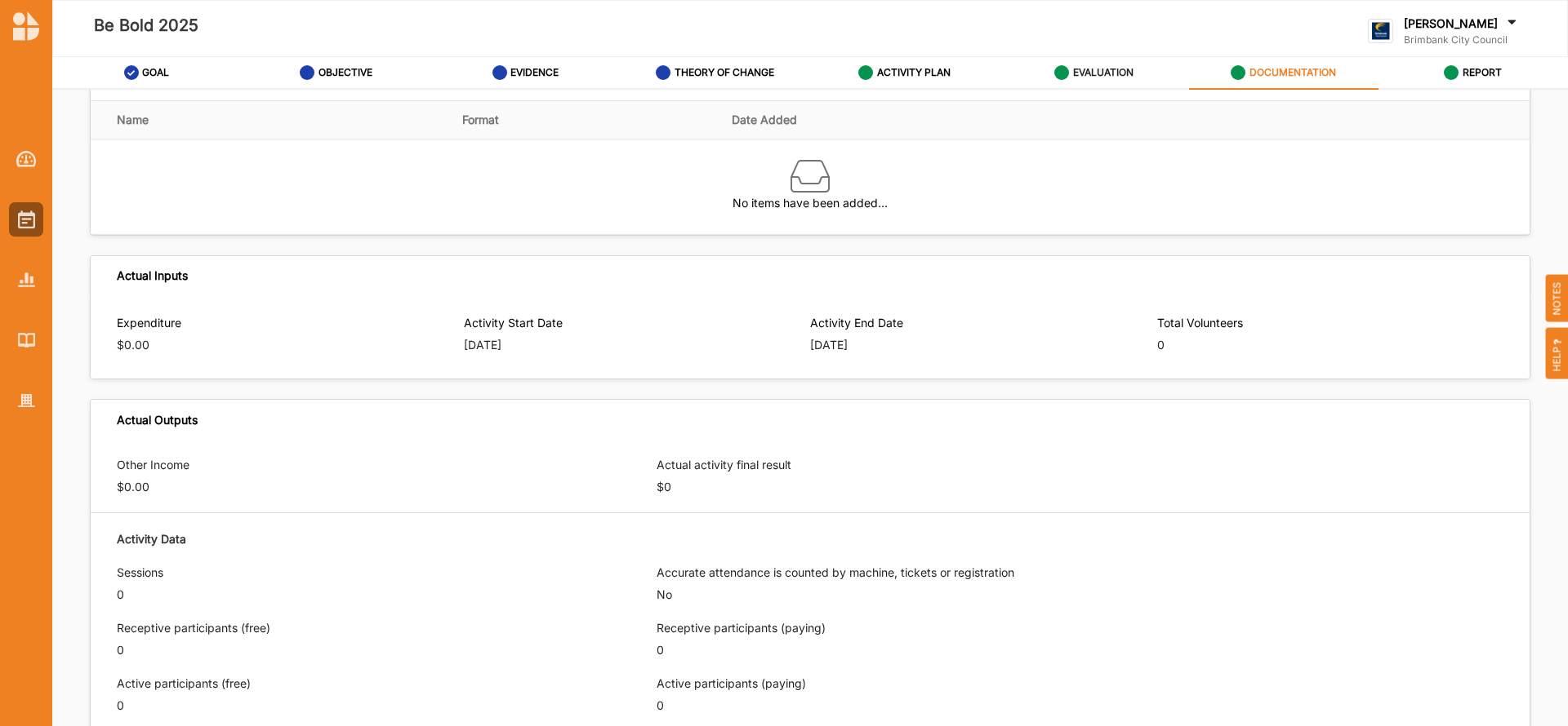
click at [1109, 73] on label "EVALUATION" at bounding box center [1103, 72] width 60 height 13
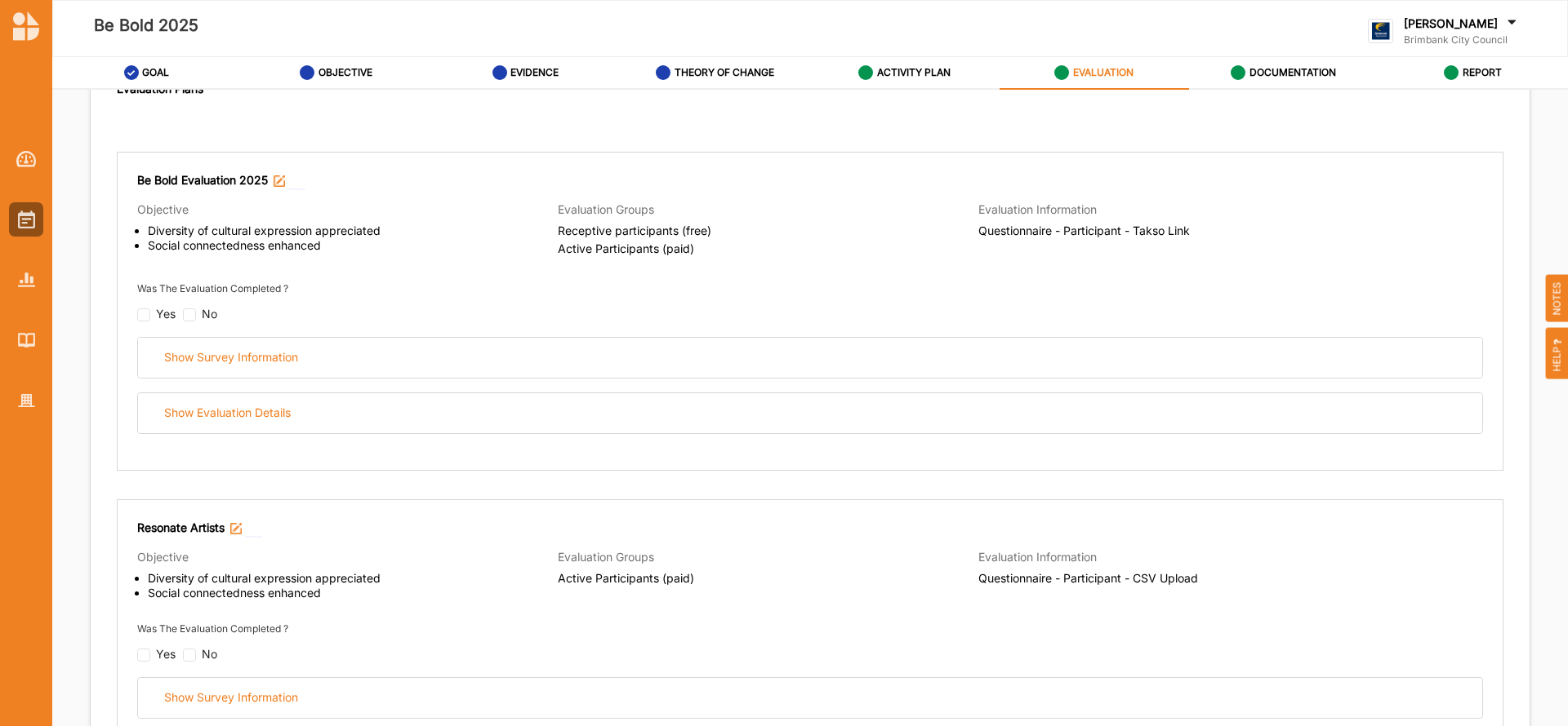
scroll to position [186, 0]
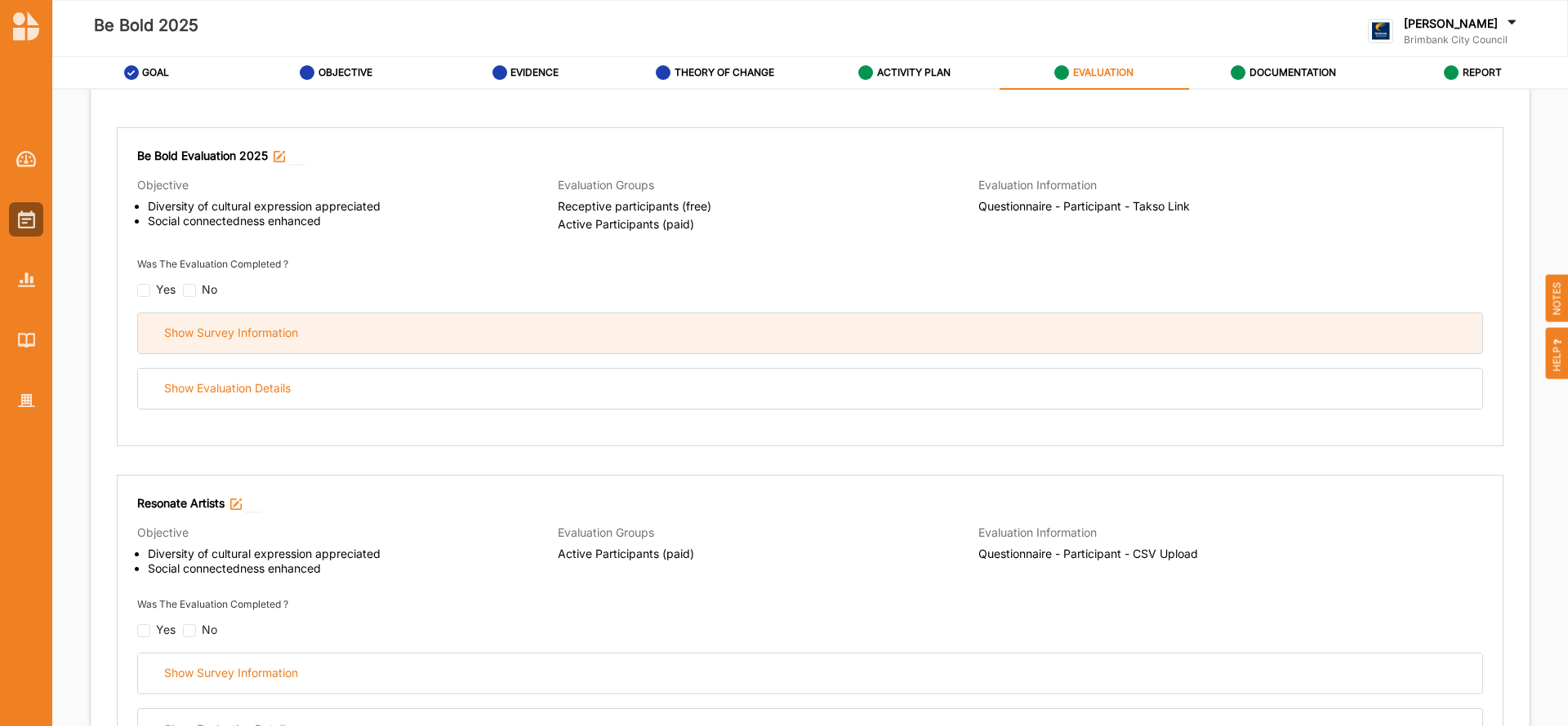
click at [235, 319] on div "Show Survey Information" at bounding box center [809, 333] width 1344 height 40
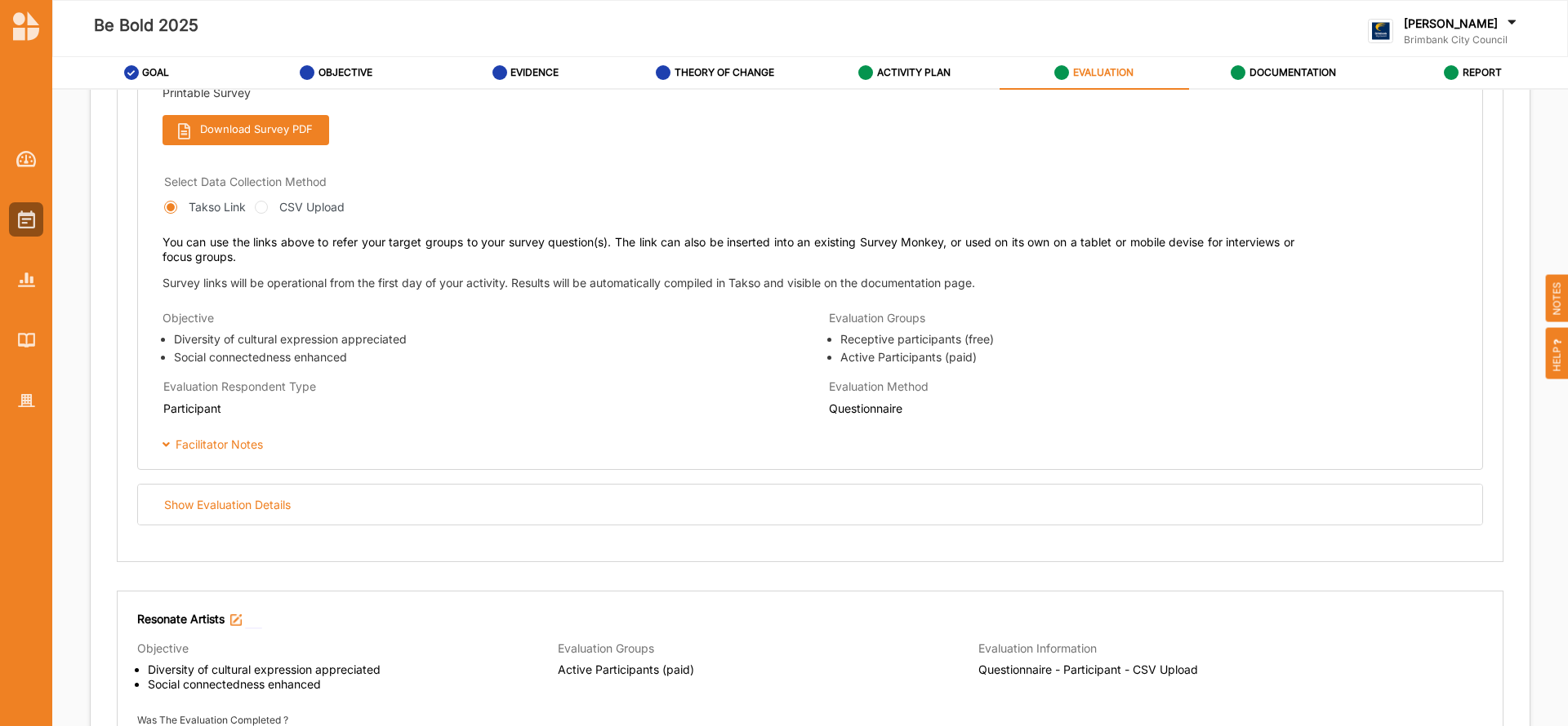
scroll to position [654, 0]
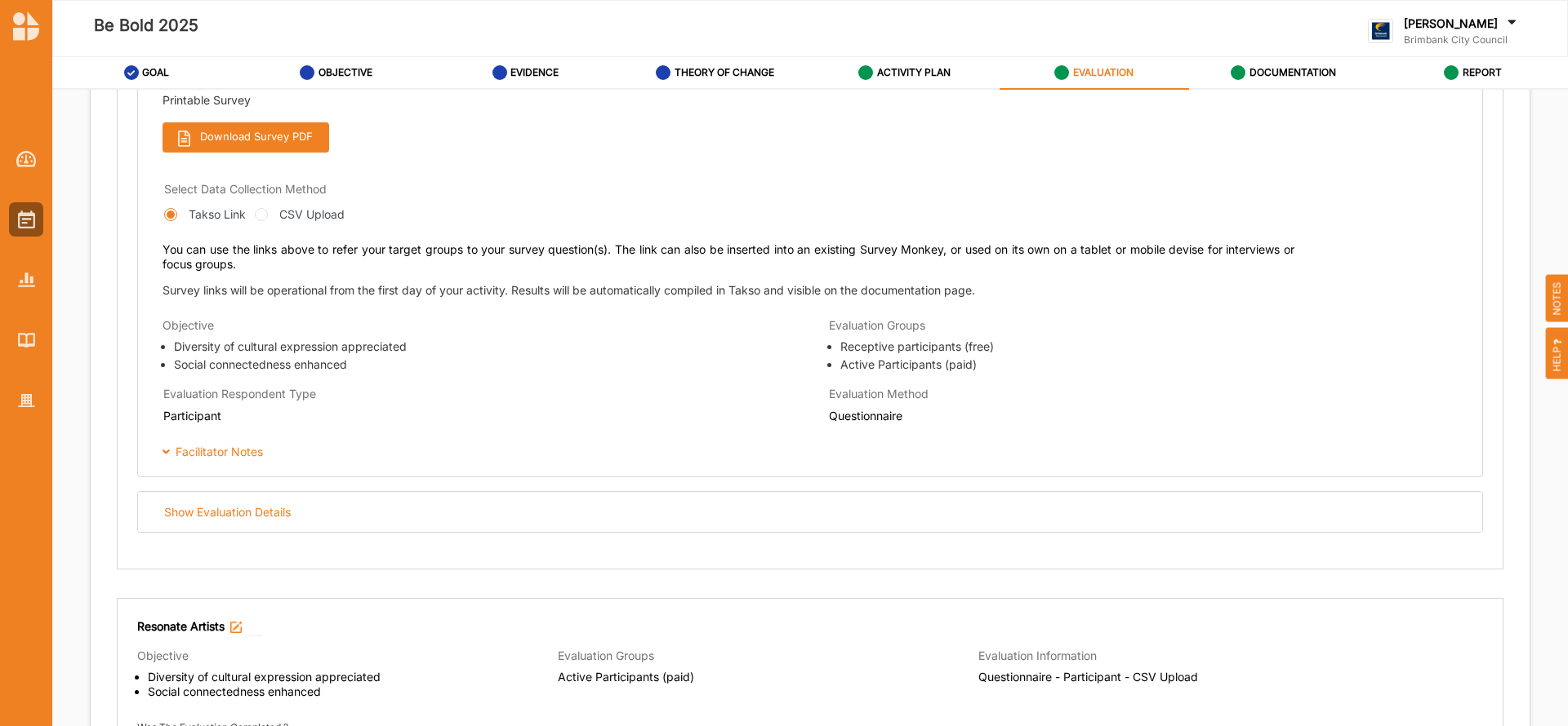
click at [167, 451] on icon at bounding box center [166, 450] width 14 height 12
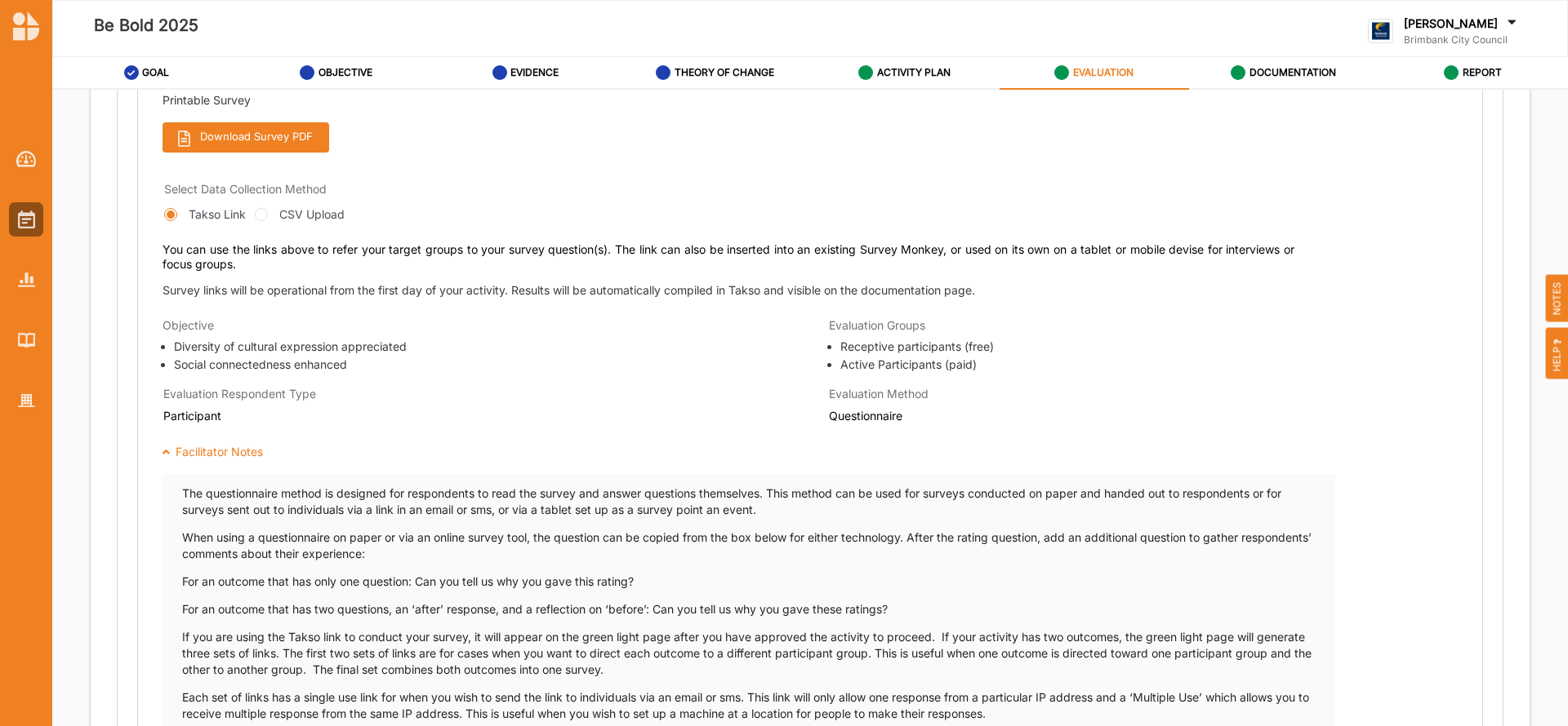
scroll to position [997, 0]
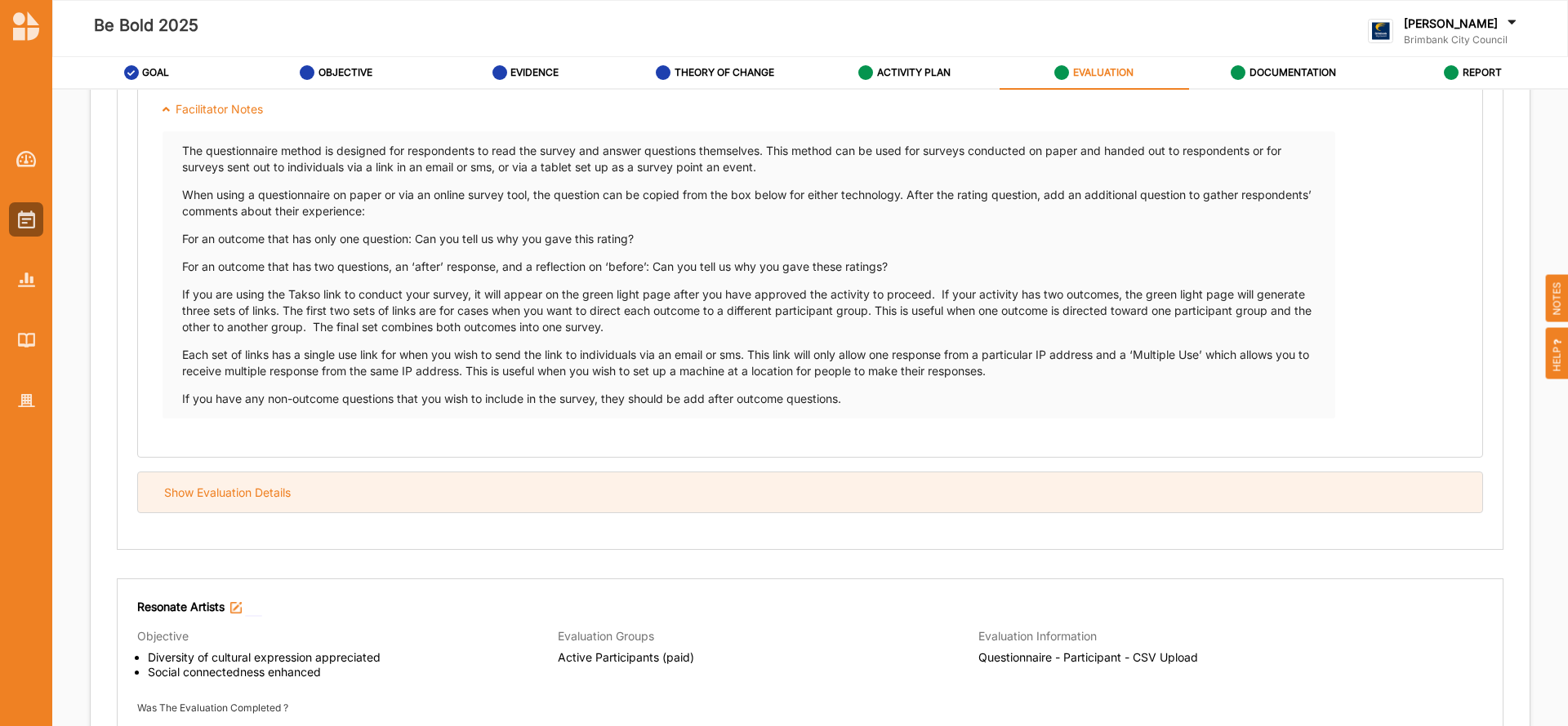
click at [227, 494] on div "Show Evaluation Details" at bounding box center [228, 493] width 127 height 14
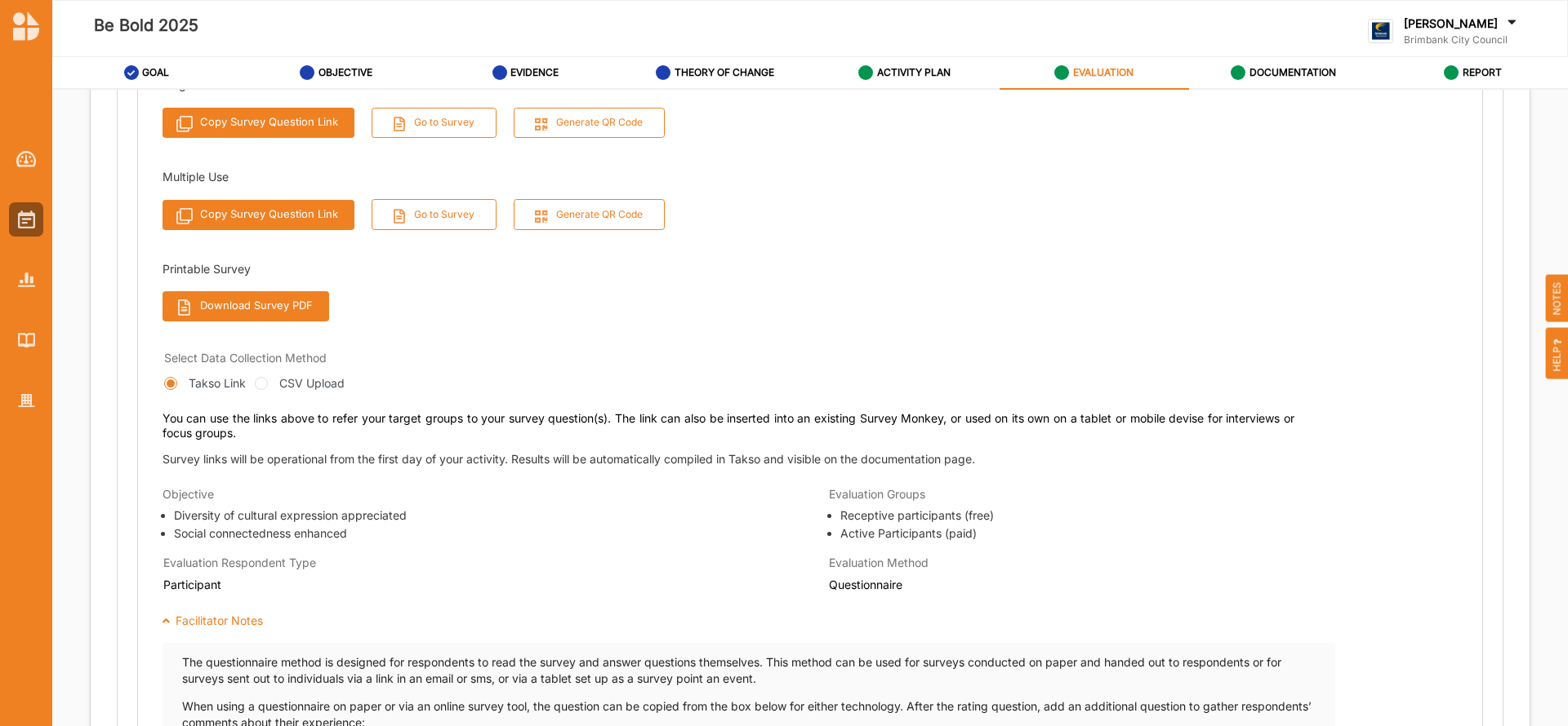
scroll to position [0, 0]
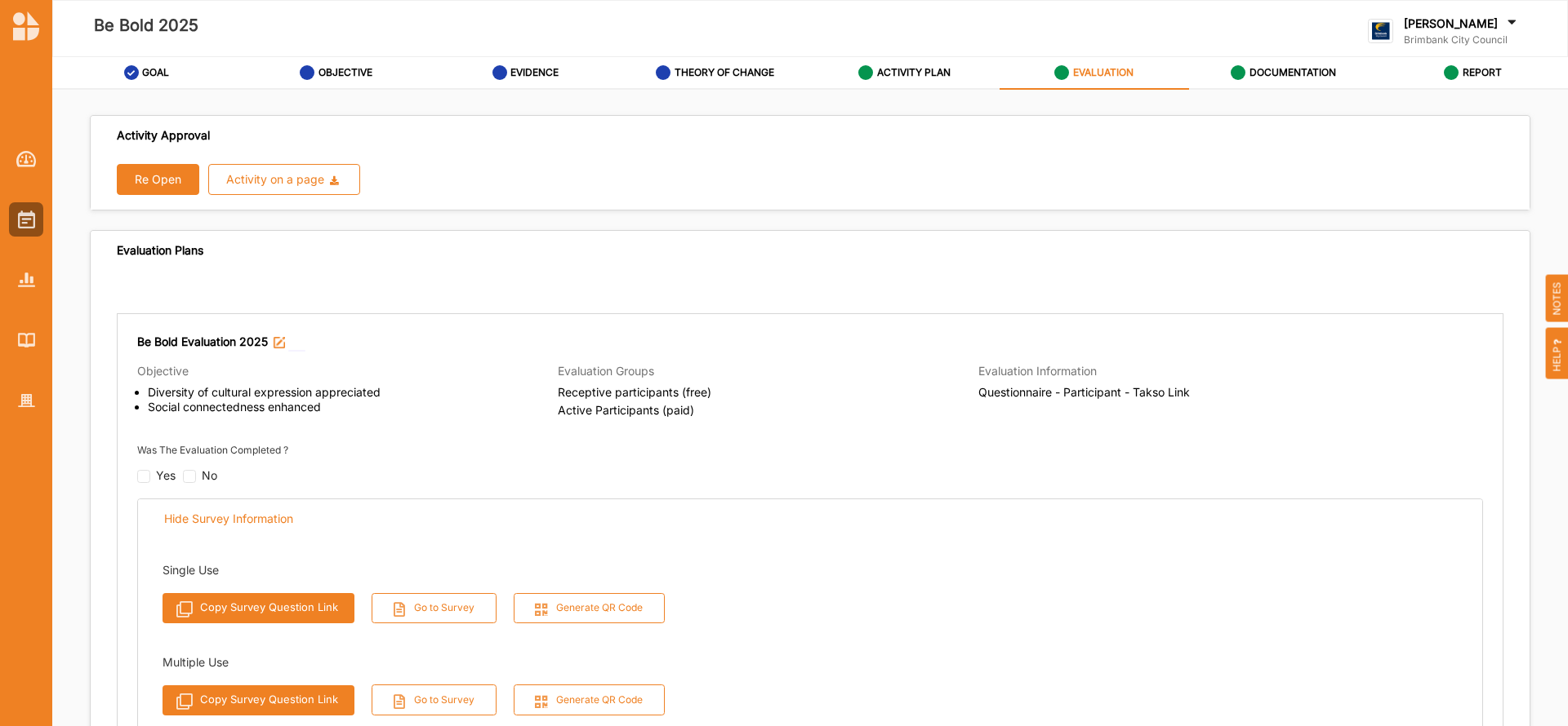
drag, startPoint x: 1559, startPoint y: 134, endPoint x: 1561, endPoint y: 184, distance: 50.0
click at [1561, 184] on div "Activity Approval Re Open Activity on a page Download Report Download Evidence …" at bounding box center [810, 412] width 1516 height 647
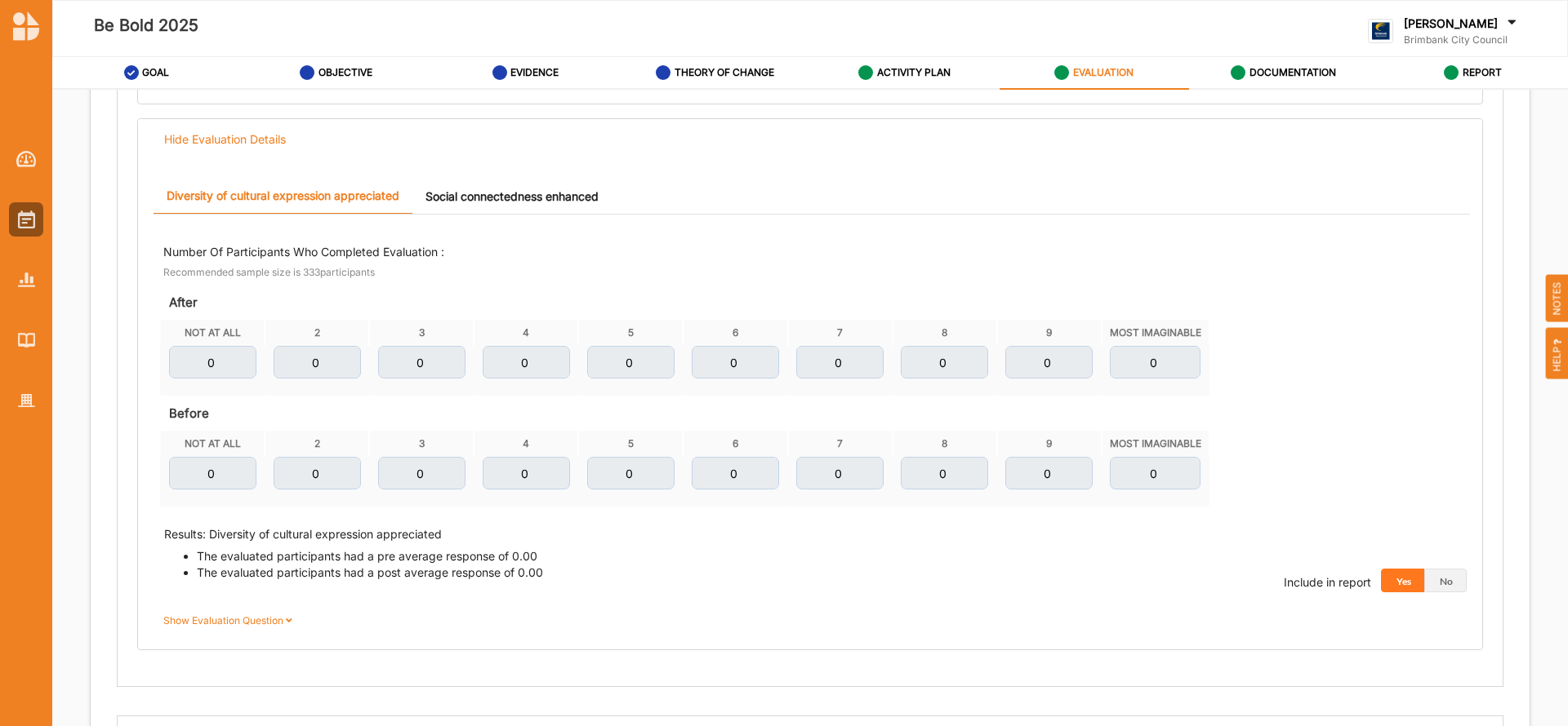
scroll to position [1524, 0]
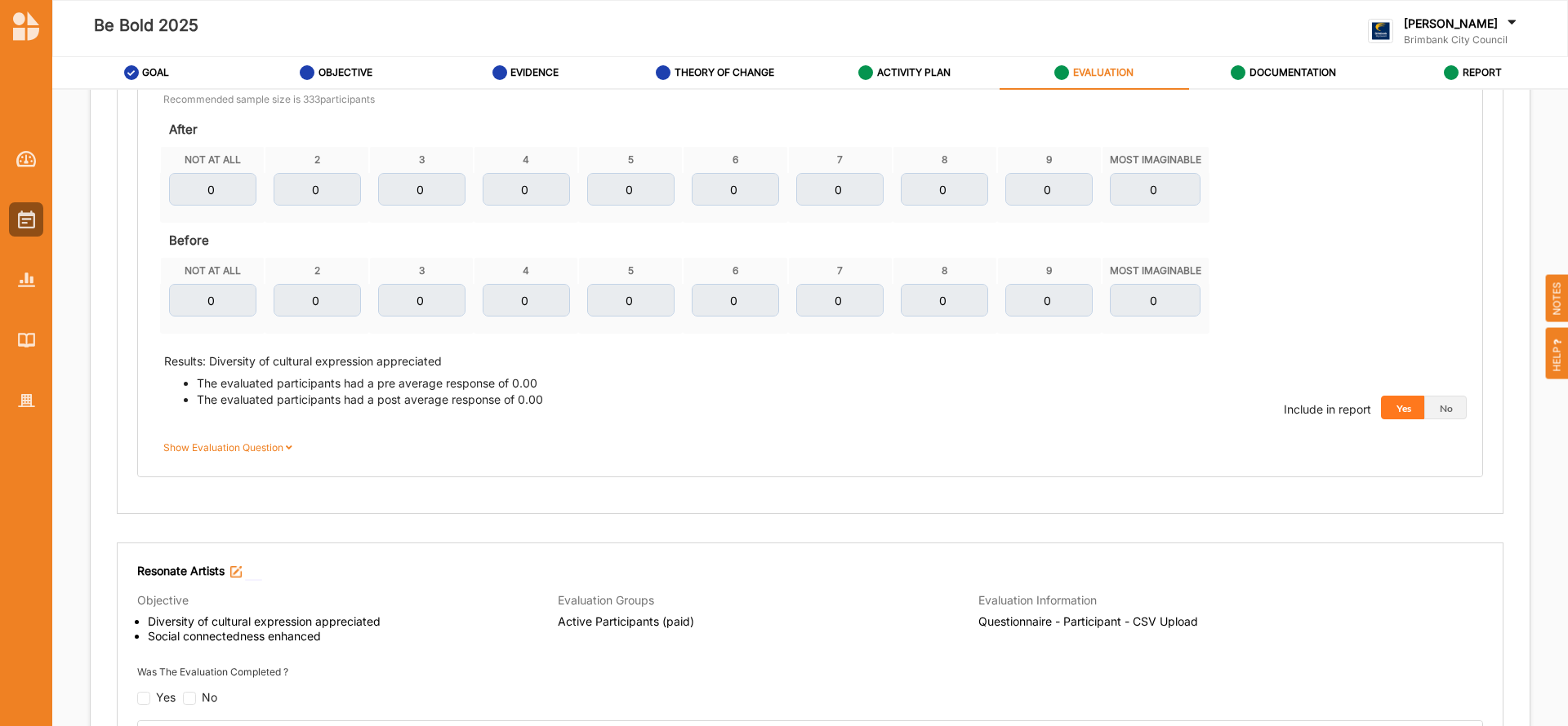
click at [288, 445] on icon at bounding box center [289, 445] width 12 height 10
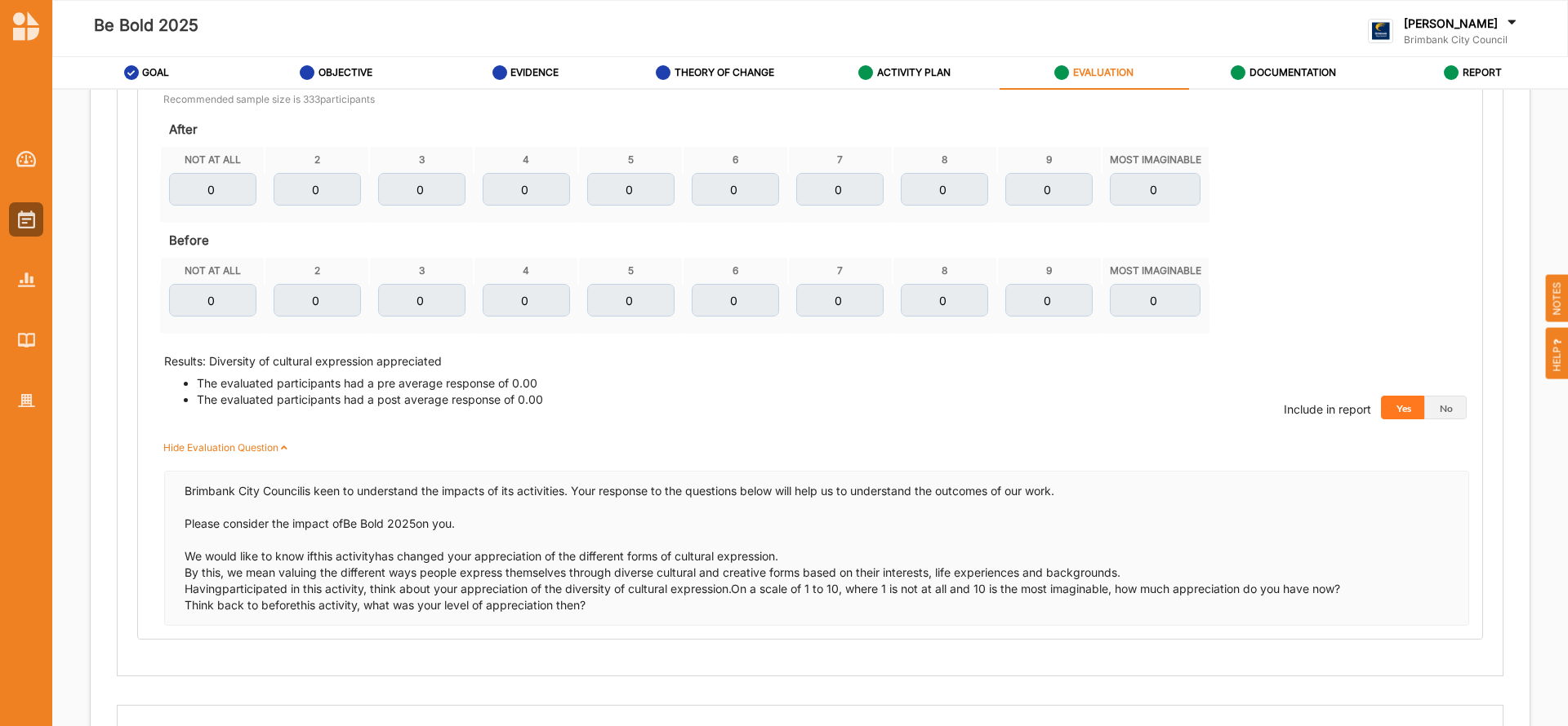
drag, startPoint x: 1559, startPoint y: 470, endPoint x: 1563, endPoint y: 558, distance: 88.1
click at [1563, 558] on div "Activity Approval Re Open Activity on a page Download Report Download Evidence …" at bounding box center [810, 412] width 1516 height 647
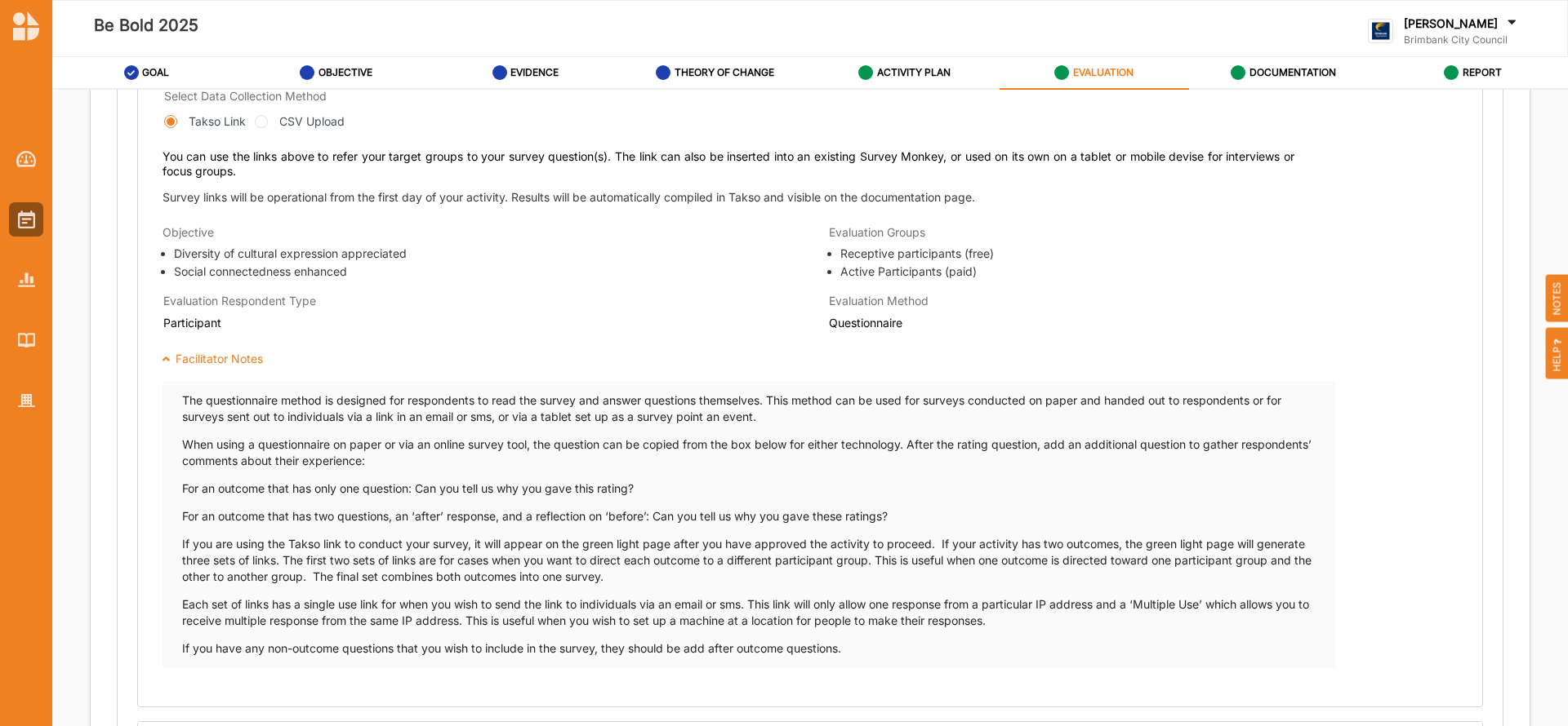
scroll to position [748, 0]
click at [158, 356] on div "Facilitator Notes" at bounding box center [814, 358] width 1336 height 16
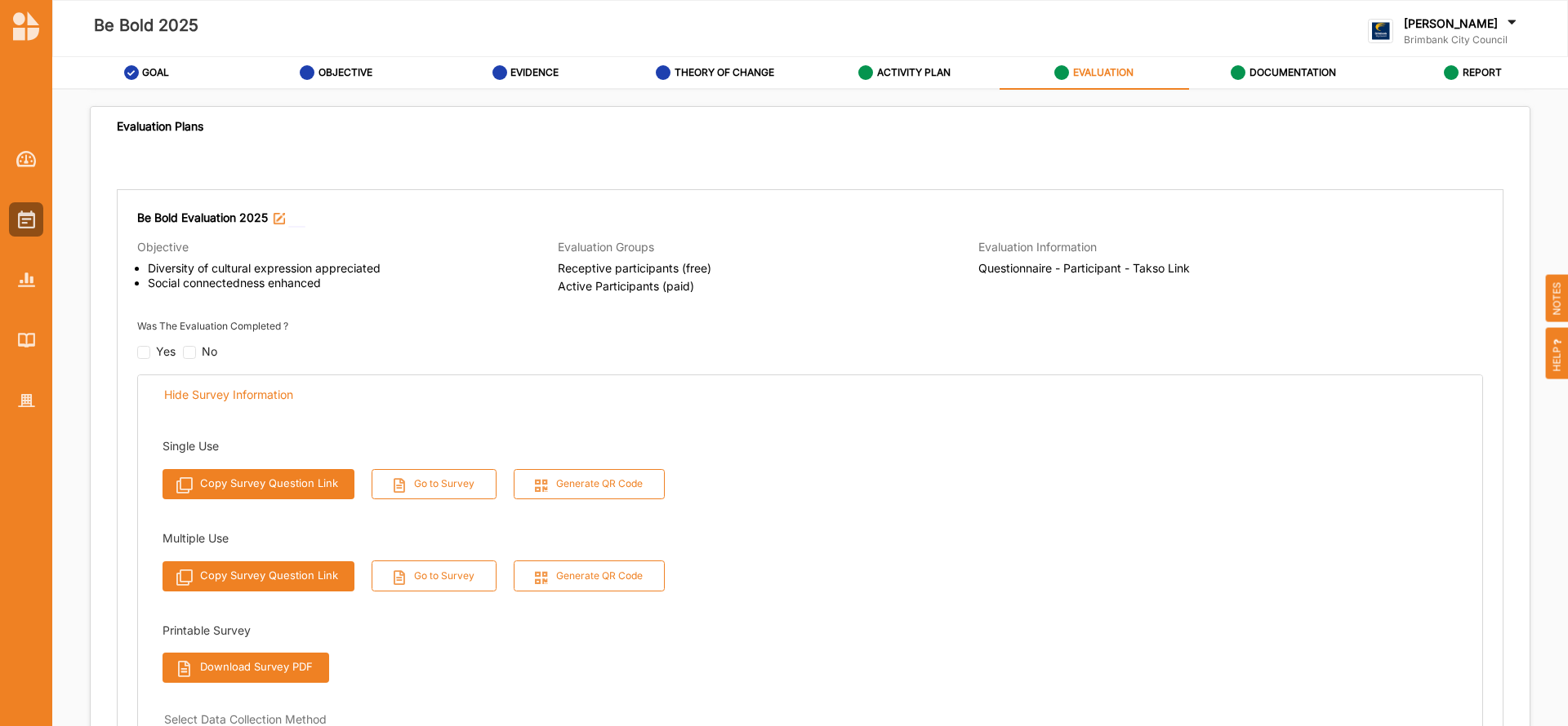
scroll to position [0, 0]
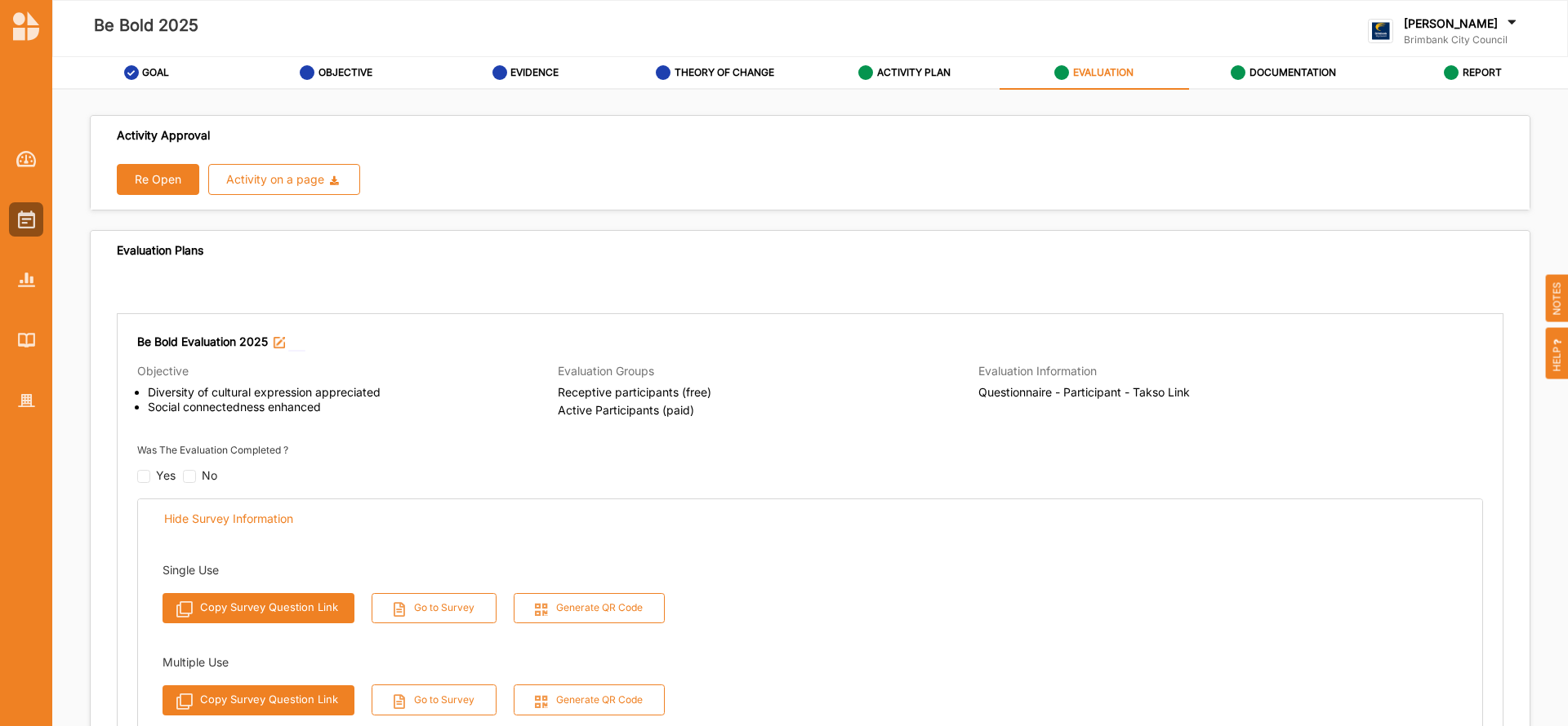
click at [228, 340] on label "Be Bold Evaluation 2025" at bounding box center [202, 341] width 130 height 16
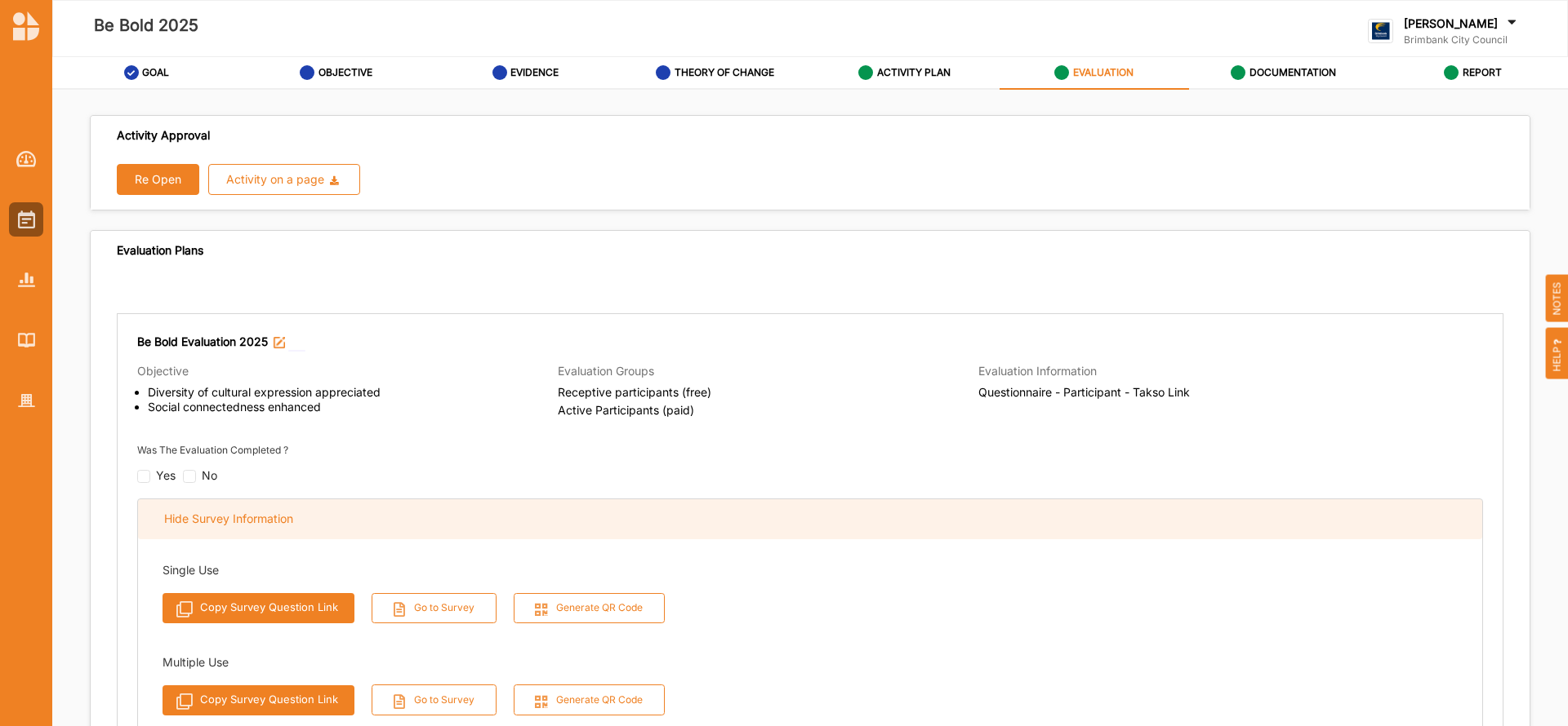
click at [206, 522] on div "Hide Survey Information" at bounding box center [228, 518] width 129 height 14
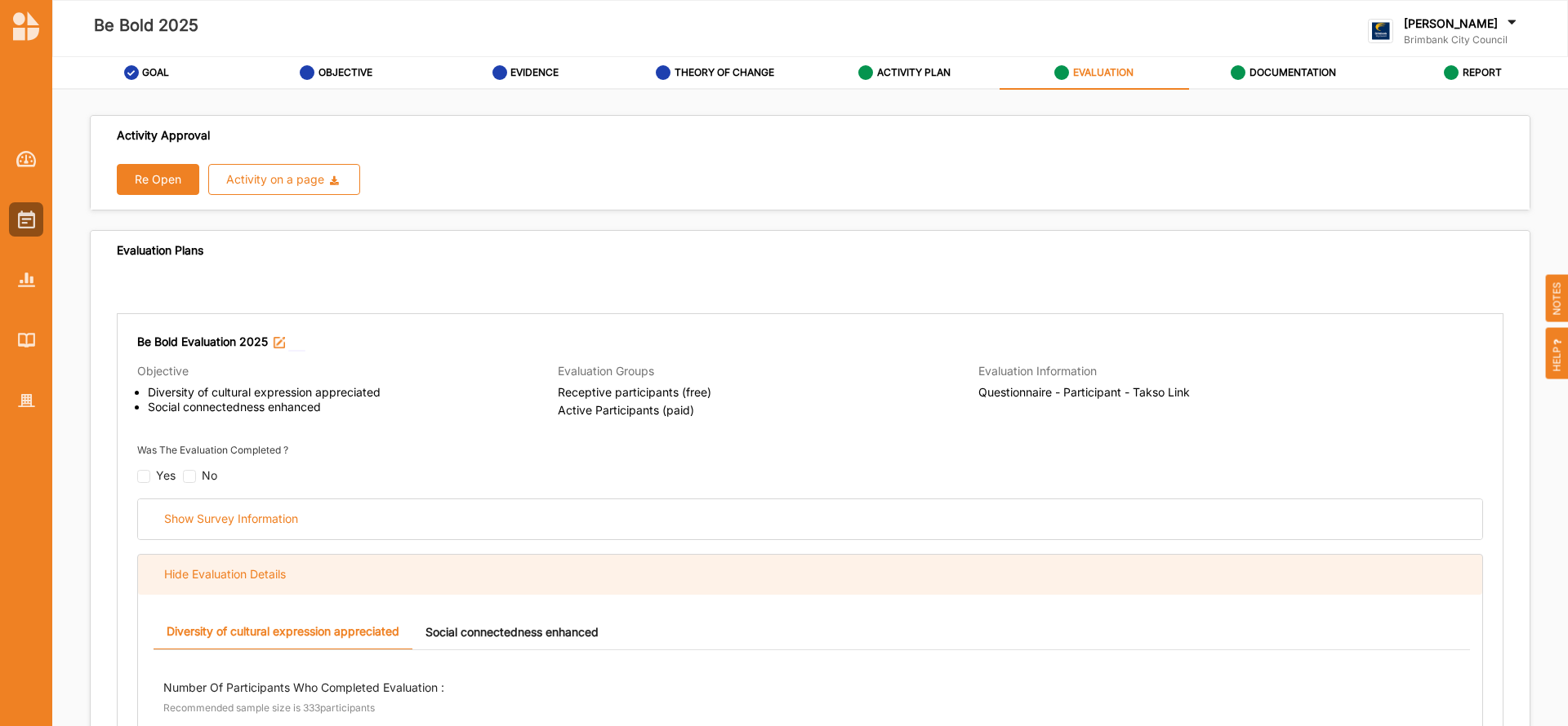
click at [225, 569] on div "Hide Evaluation Details" at bounding box center [225, 574] width 122 height 14
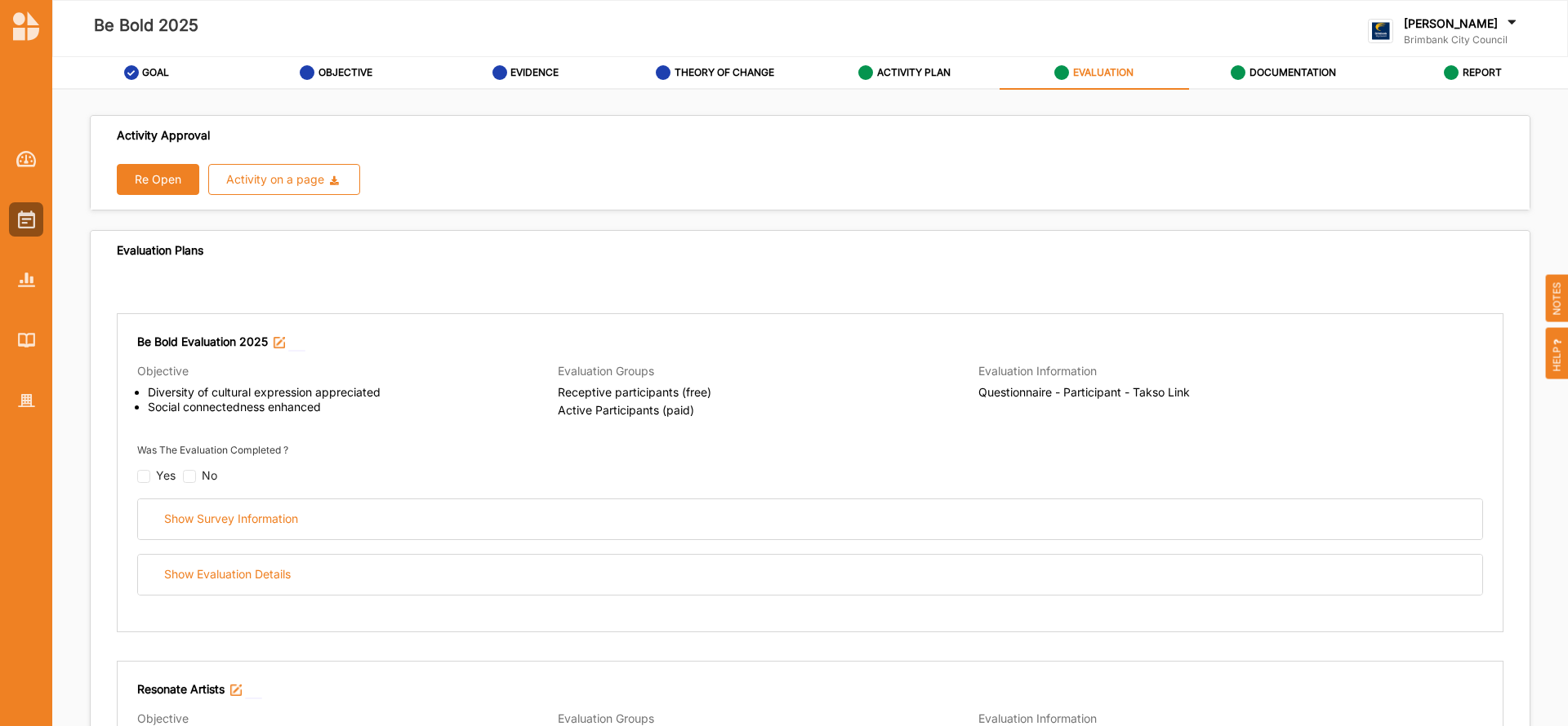
click at [280, 340] on img at bounding box center [279, 343] width 12 height 12
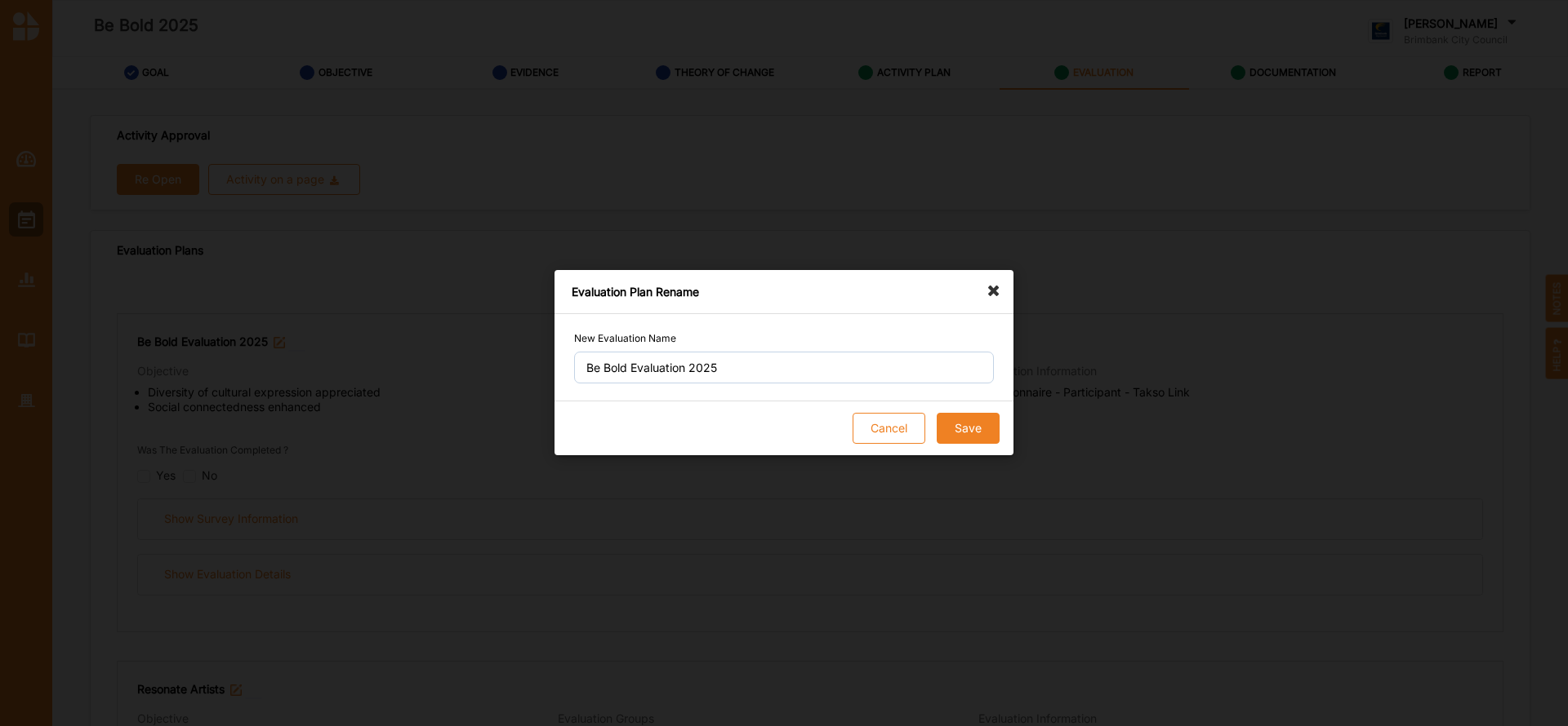
click at [990, 291] on icon at bounding box center [997, 283] width 26 height 26
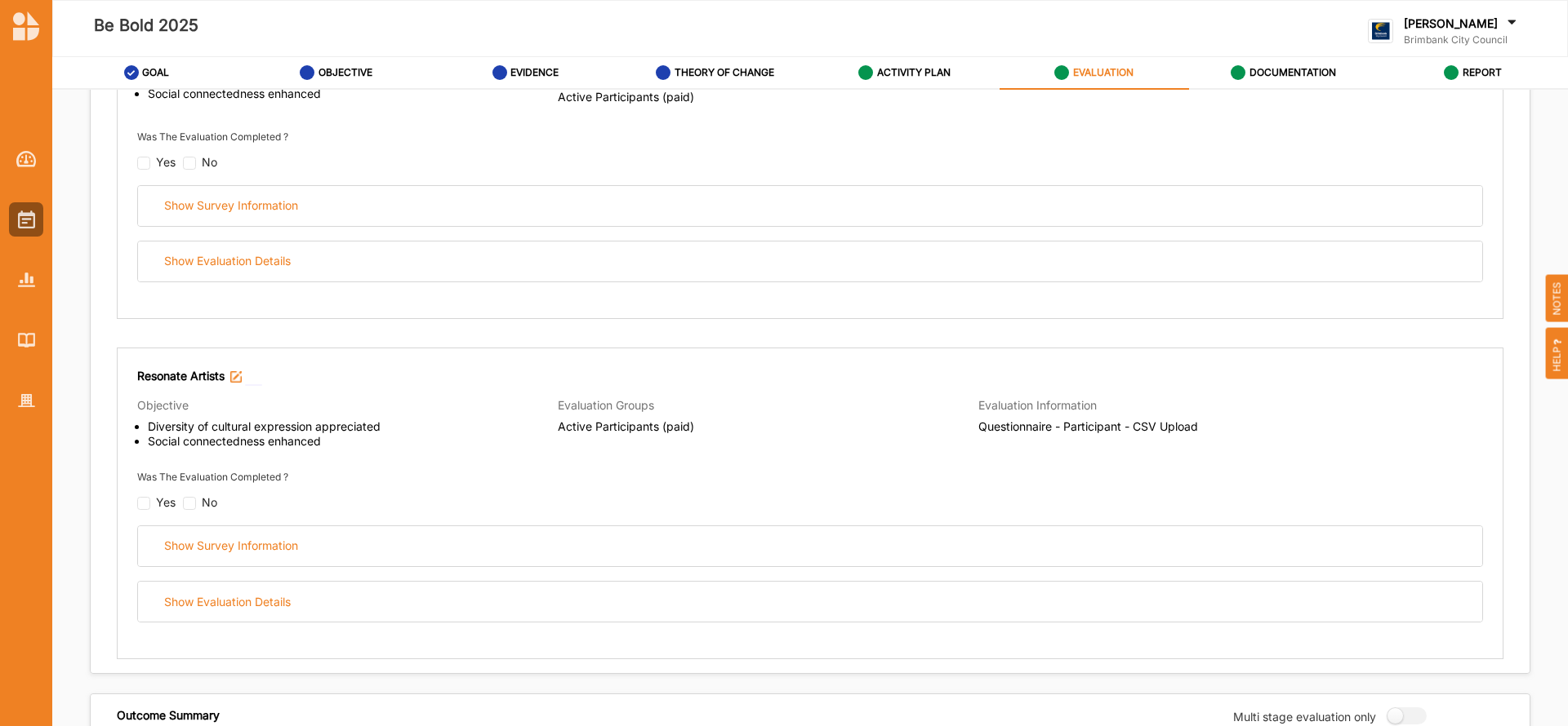
scroll to position [311, 0]
click at [1282, 68] on label "DOCUMENTATION" at bounding box center [1292, 72] width 86 height 13
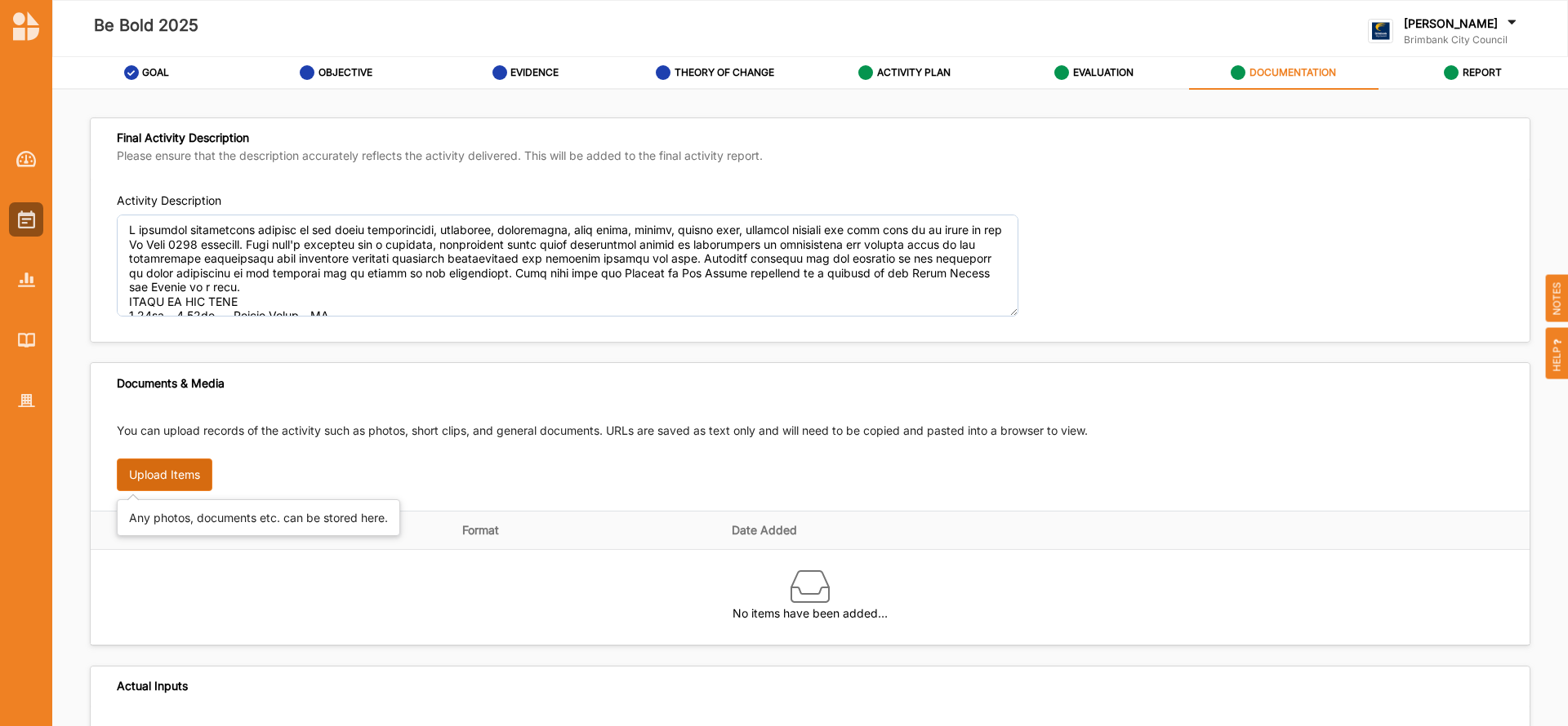
click at [171, 477] on button "Upload Items" at bounding box center [164, 475] width 96 height 33
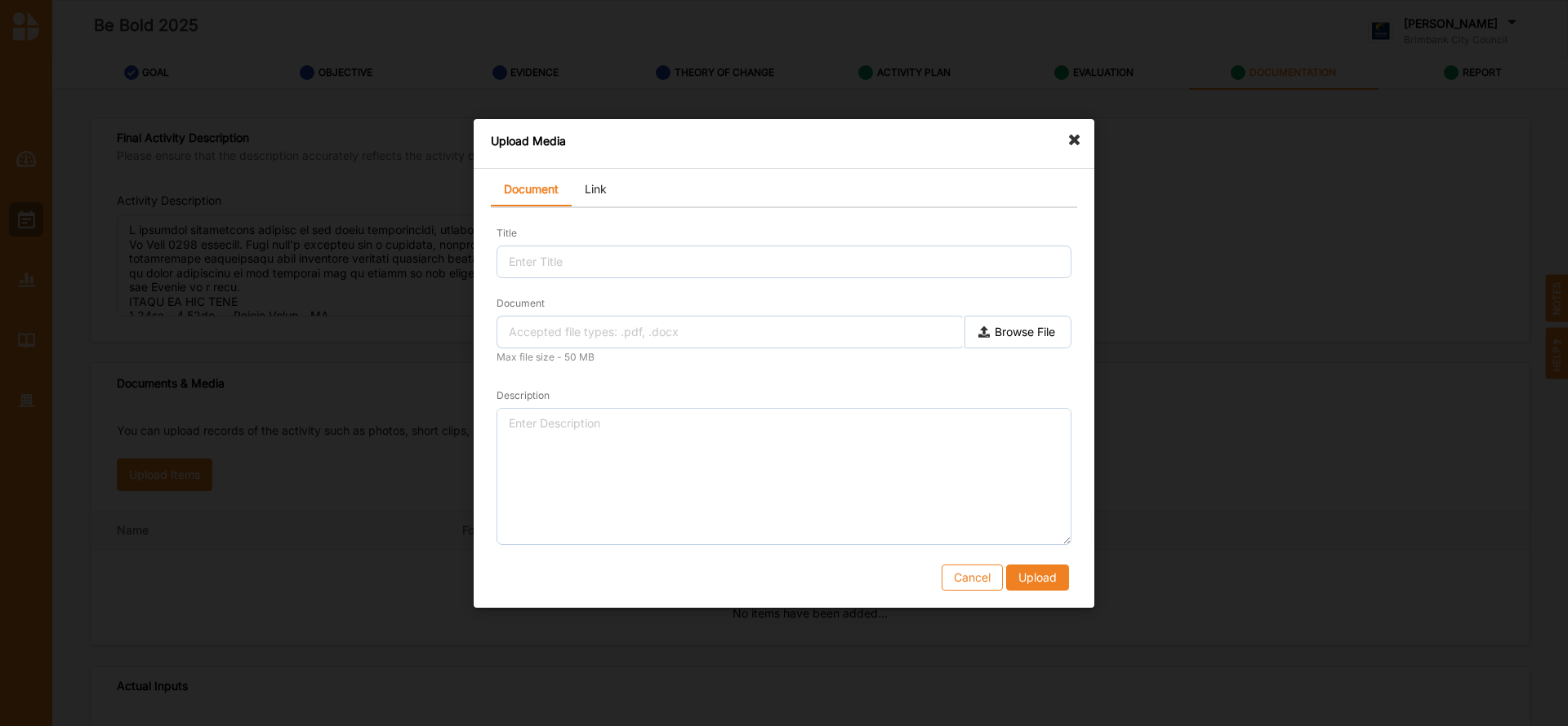
click at [1017, 334] on label "Browse File" at bounding box center [1017, 332] width 107 height 33
click at [0, 0] on input "Document" at bounding box center [0, 0] width 0 height 0
type input "BE BOLD SITE MAP 2025.png"
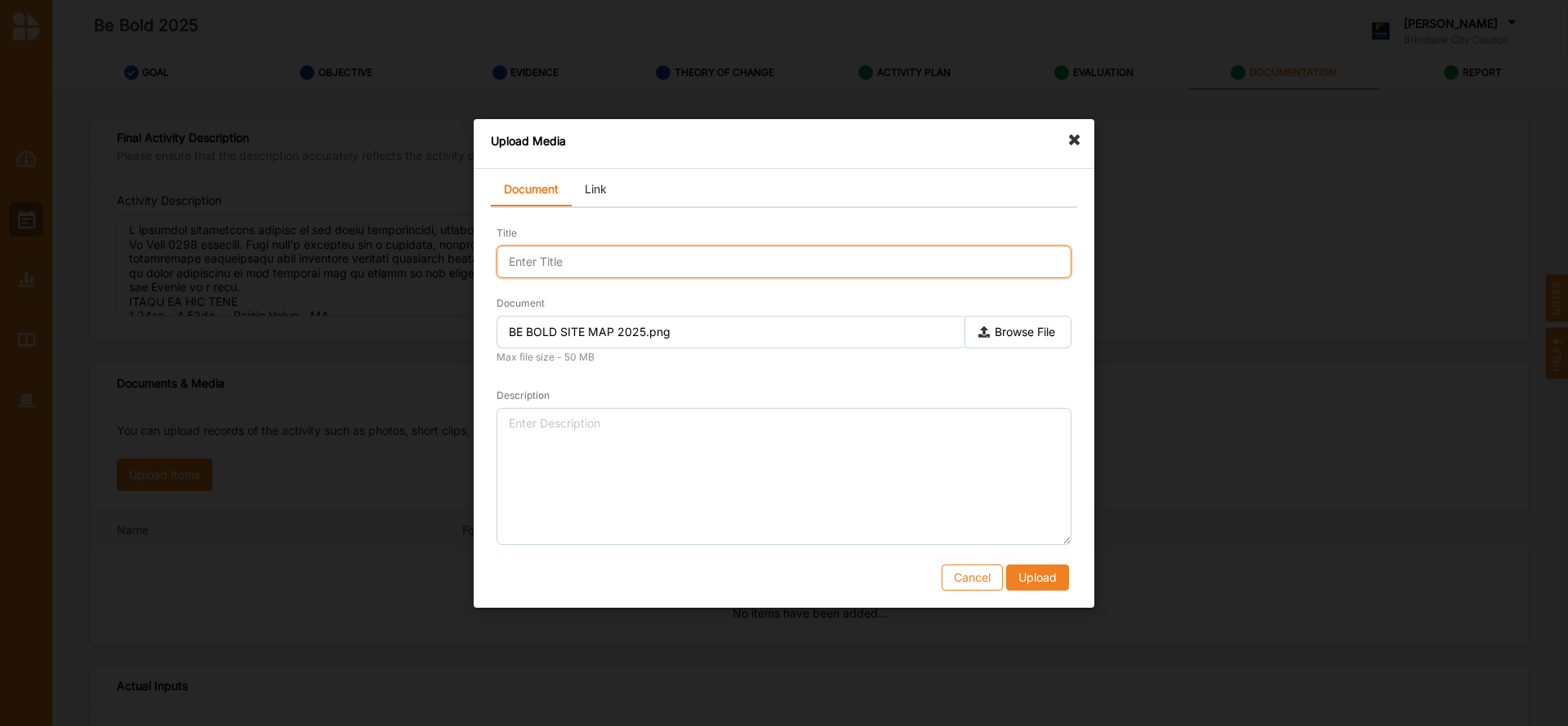
click at [518, 263] on input "Title" at bounding box center [784, 262] width 575 height 33
type input "BBF site map 2025"
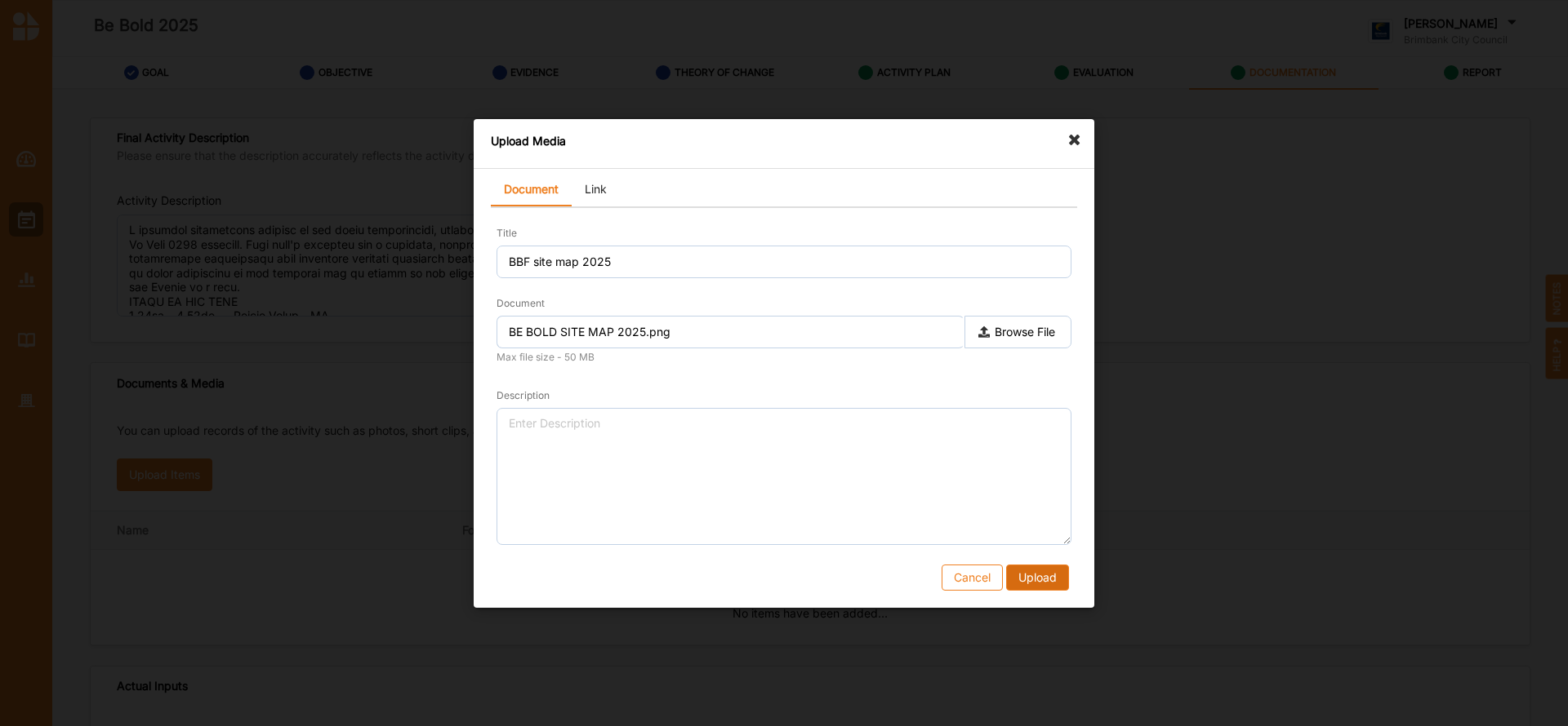
click at [1041, 571] on button "Upload" at bounding box center [1038, 576] width 63 height 26
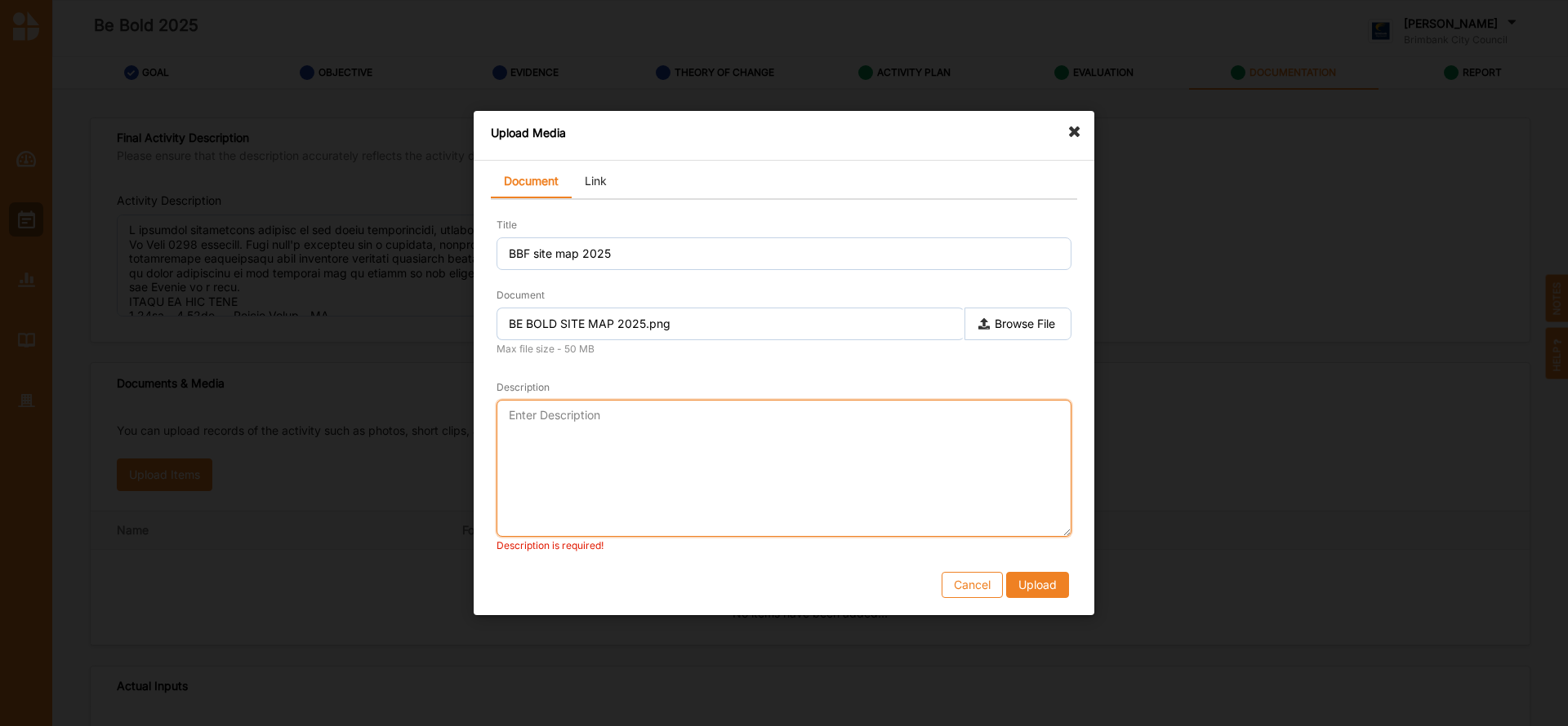
click at [578, 427] on textarea "Description" at bounding box center [784, 468] width 575 height 137
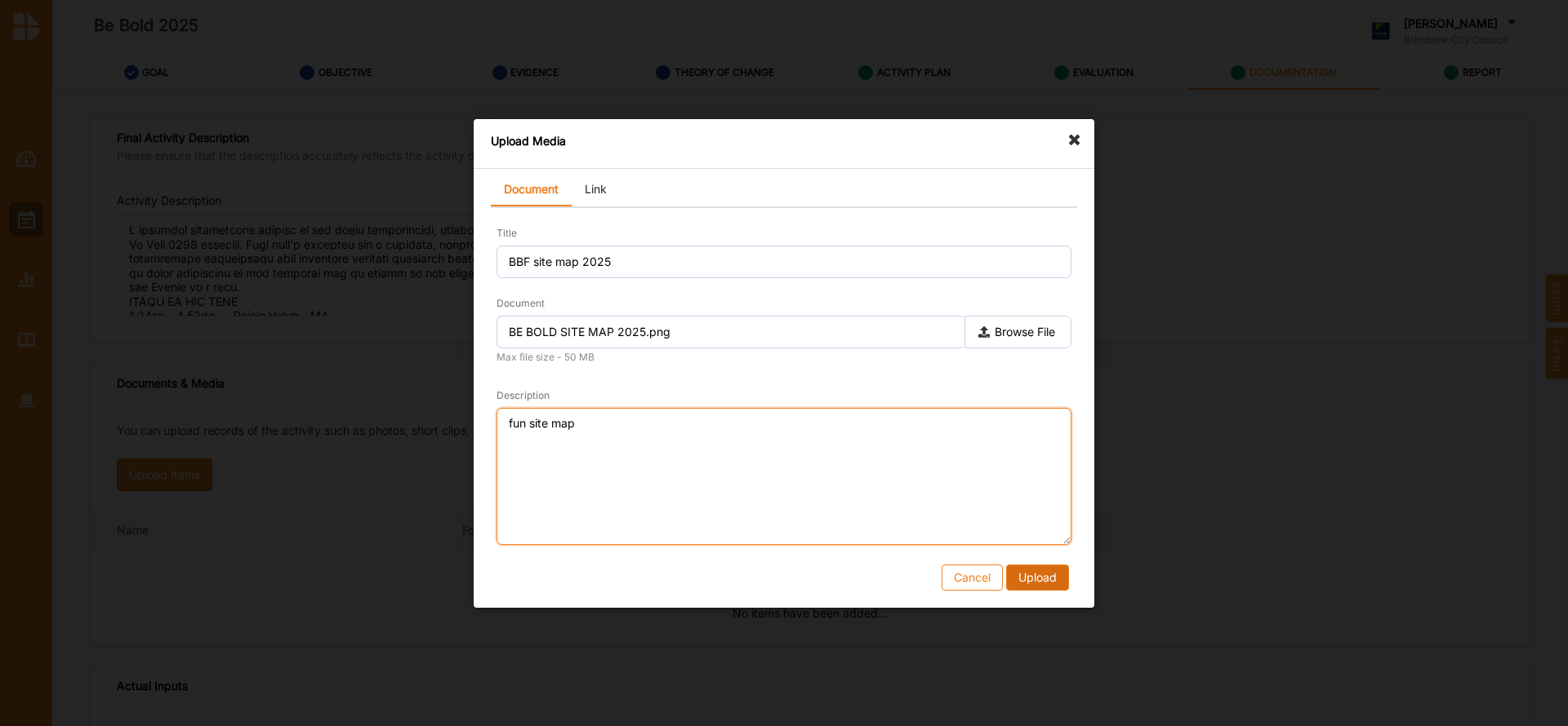
type textarea "fun site map"
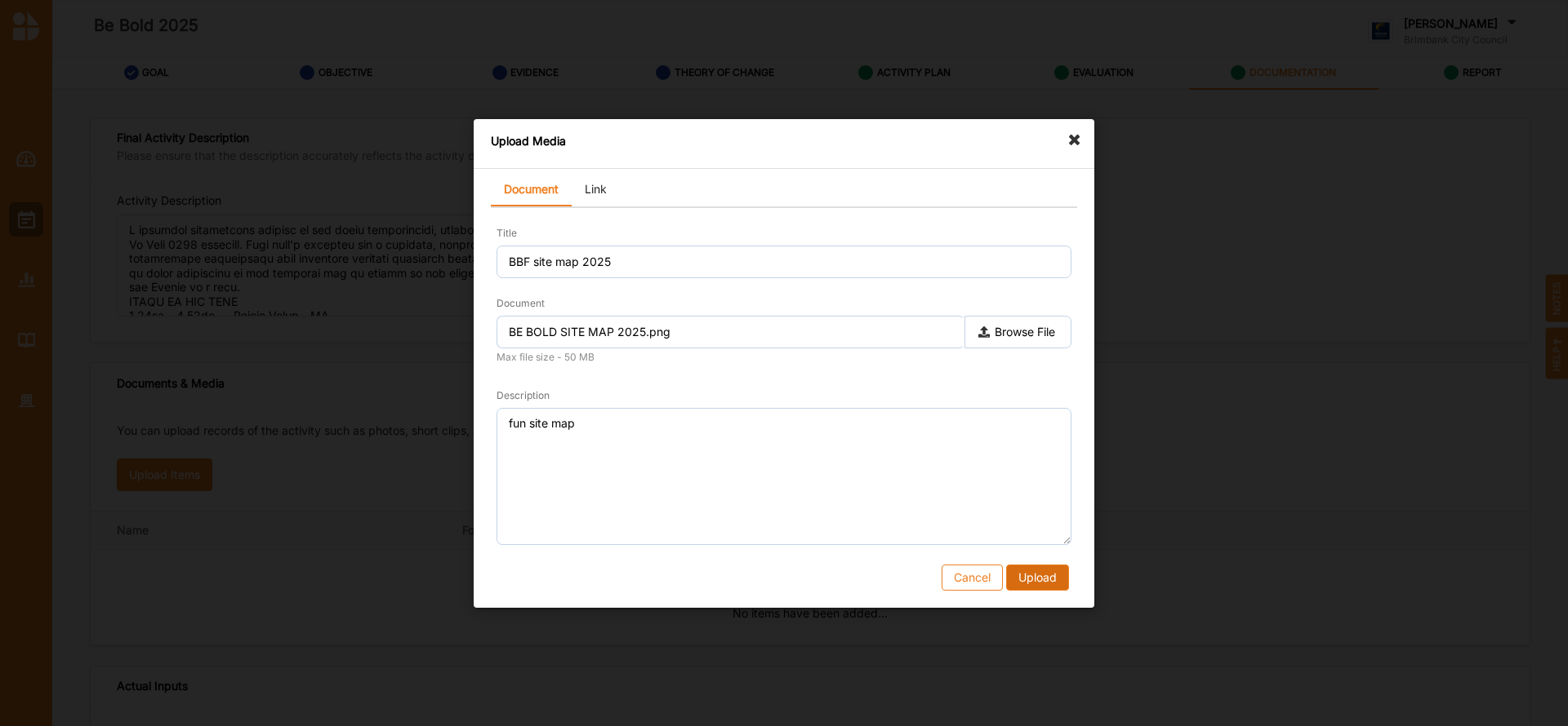
click at [1044, 577] on button "Upload" at bounding box center [1038, 576] width 63 height 26
